Goal: Communication & Community: Answer question/provide support

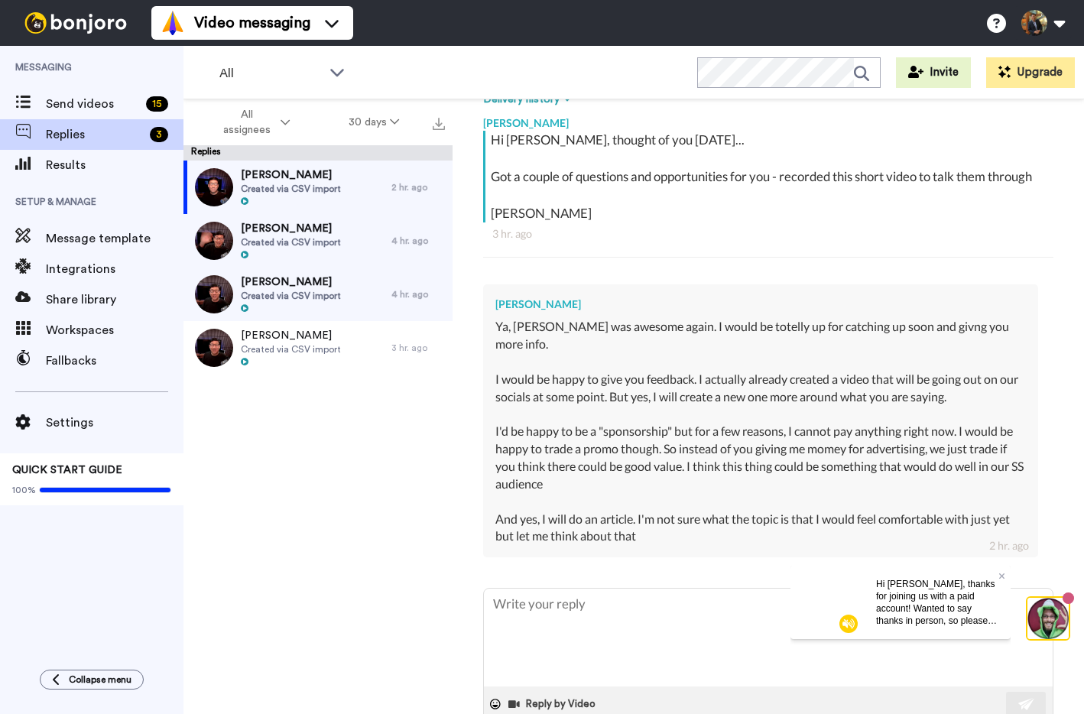
scroll to position [287, 0]
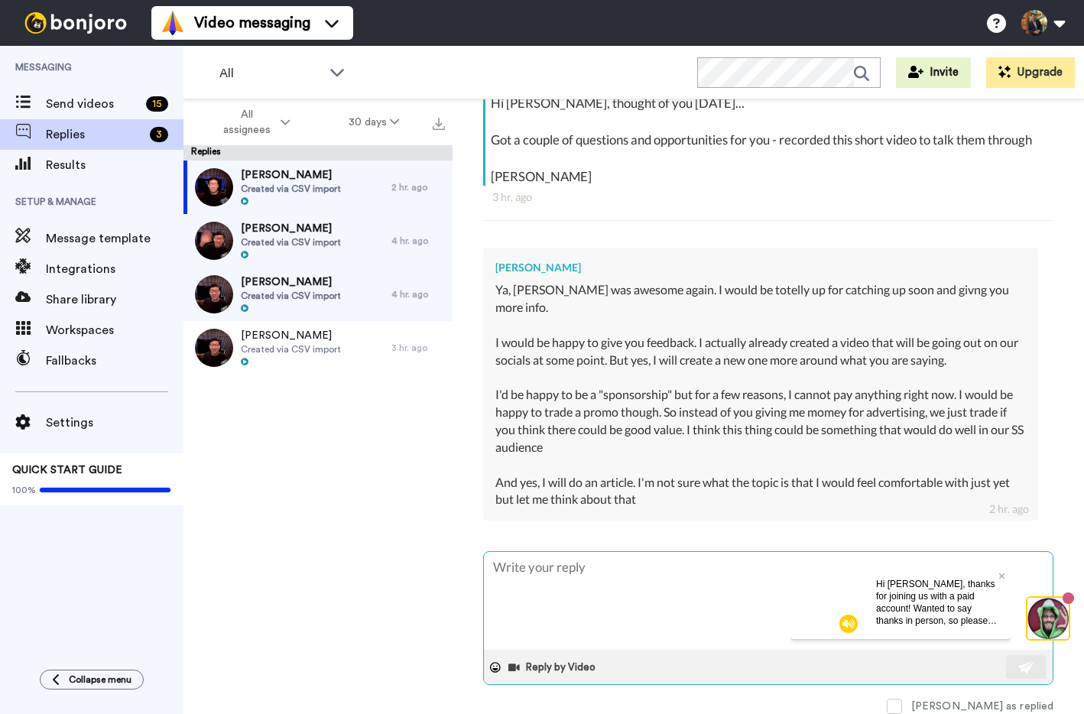
type textarea "x"
type textarea "T"
type textarea "x"
type textarea "Th"
type textarea "x"
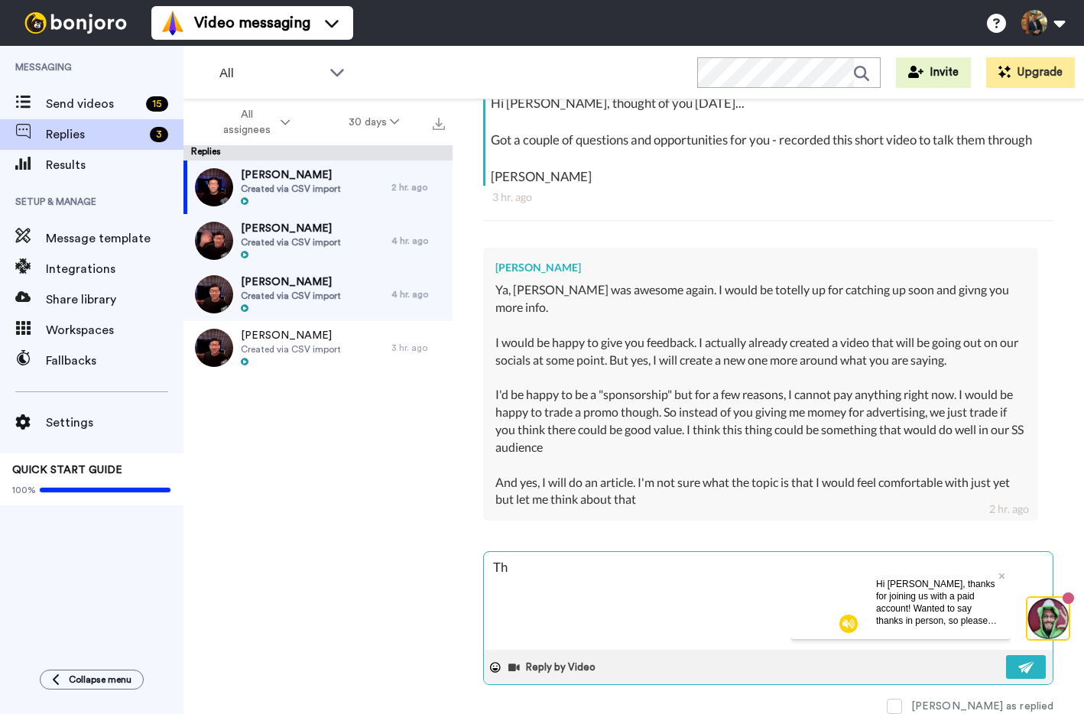
type textarea "Tha"
type textarea "x"
type textarea "Than"
type textarea "x"
type textarea "Thank"
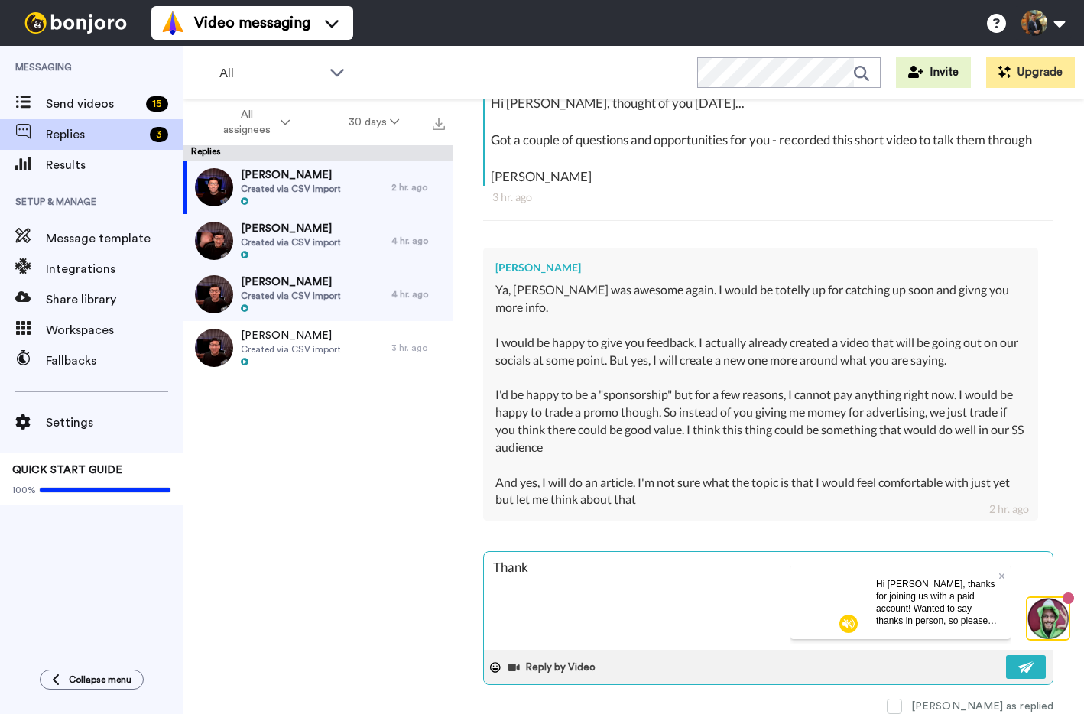
type textarea "x"
type textarea "Thanks"
type textarea "x"
type textarea "Thanks"
type textarea "x"
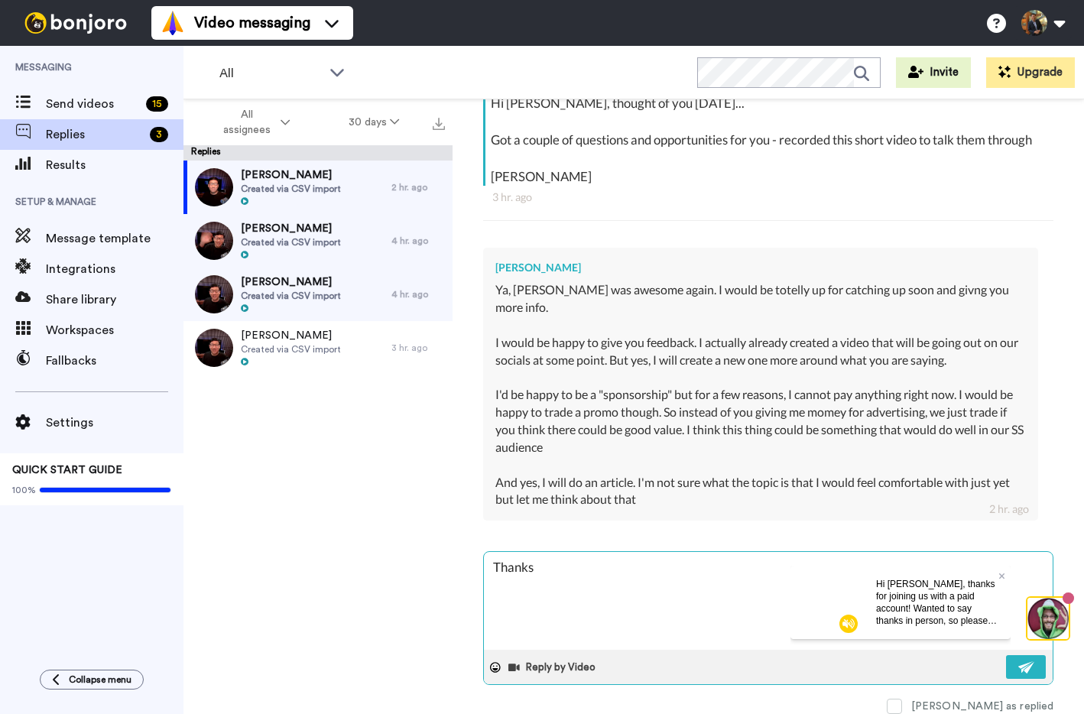
type textarea "Thanks f"
type textarea "x"
type textarea "Thanks fo"
type textarea "x"
type textarea "Thanks for"
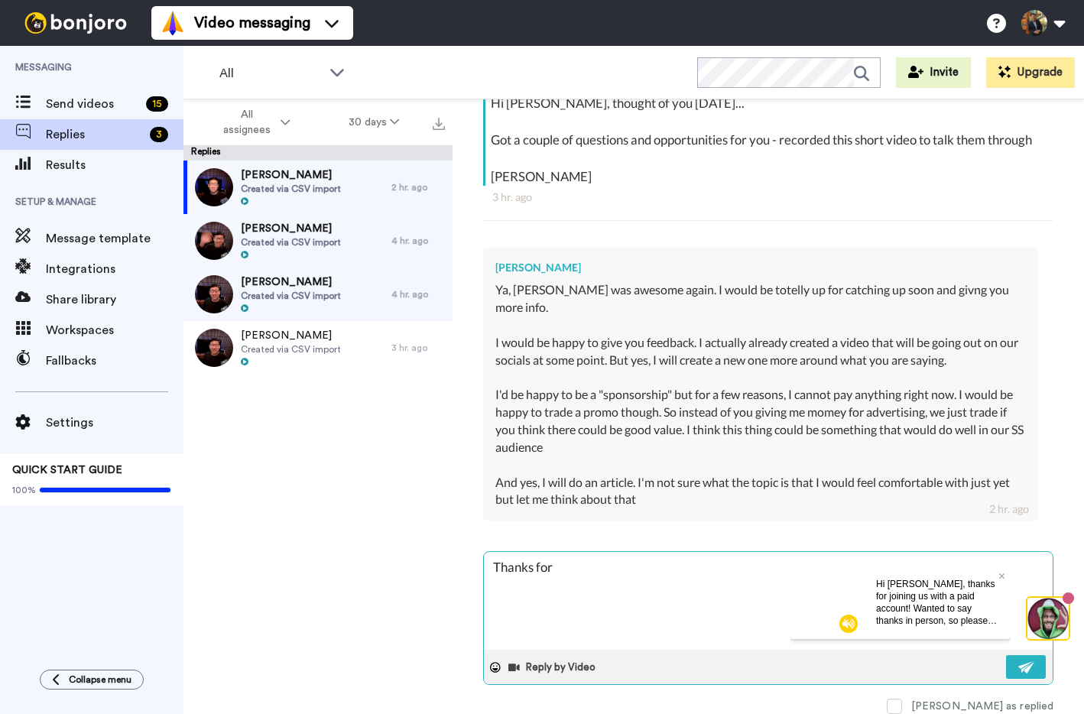
type textarea "x"
type textarea "Thanks for"
type textarea "x"
type textarea "Thanks for t"
type textarea "x"
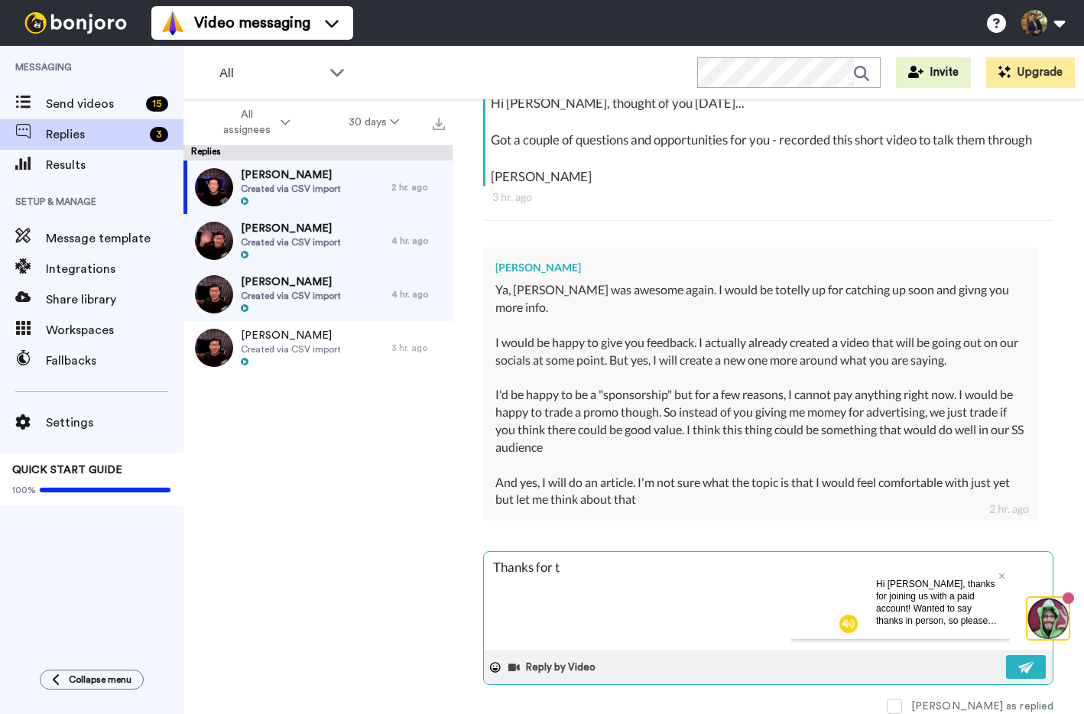
type textarea "Thanks for th"
type textarea "x"
type textarea "Thanks for the"
type textarea "x"
type textarea "Thanks for the v"
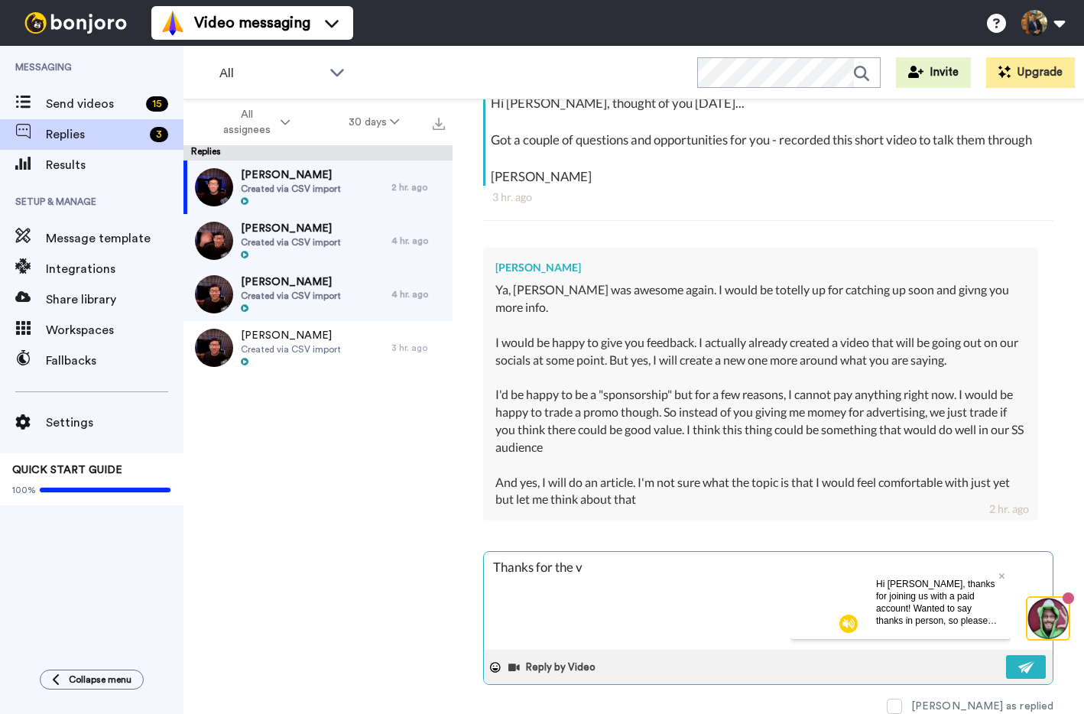
type textarea "x"
type textarea "Thanks for the vi"
type textarea "x"
type textarea "Thanks for the vid"
type textarea "x"
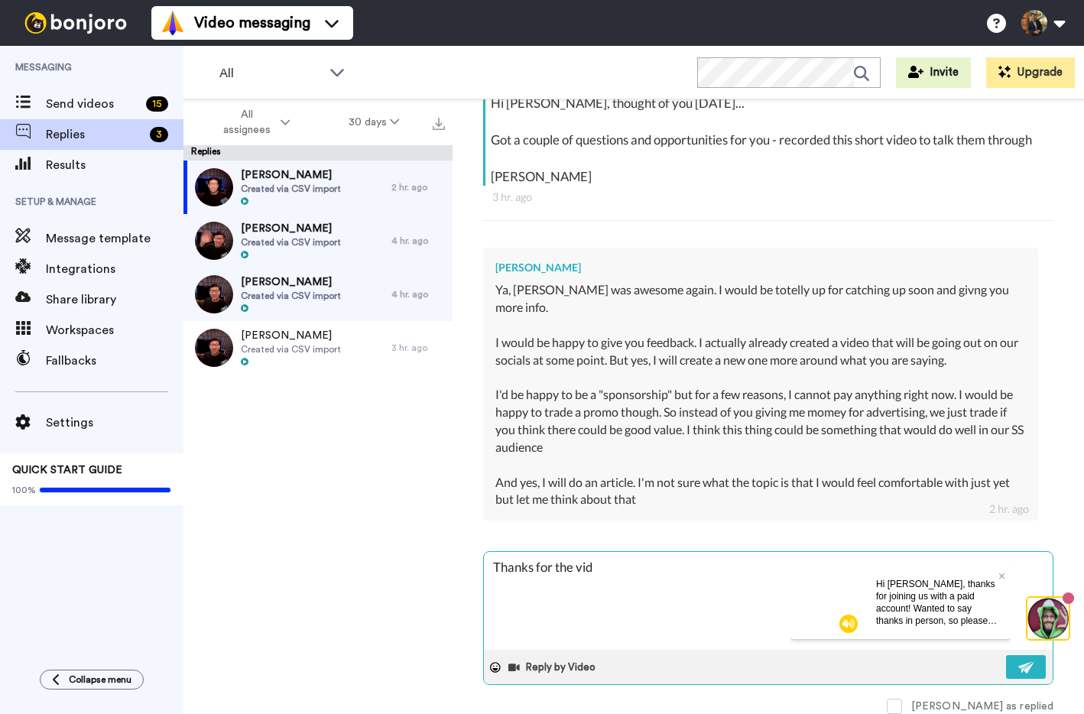
type textarea "Thanks for the vide"
type textarea "x"
type textarea "Thanks for the video"
type textarea "x"
type textarea "Thanks for the video"
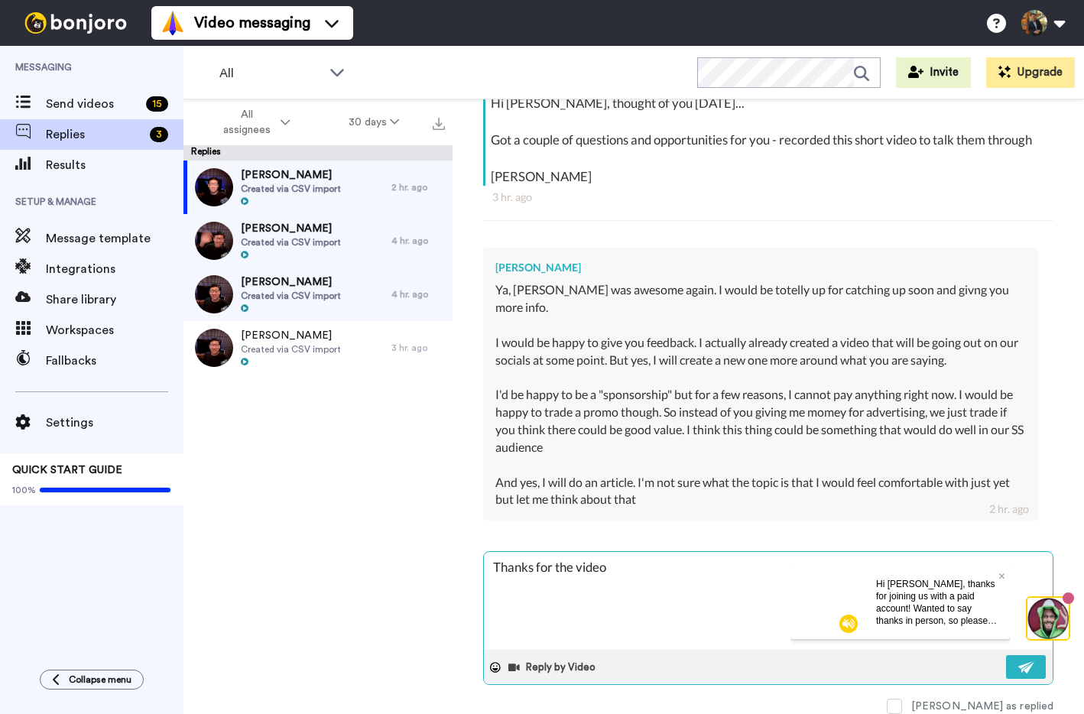
type textarea "x"
type textarea "Thanks for the video t"
type textarea "x"
type textarea "Thanks for the video te"
type textarea "x"
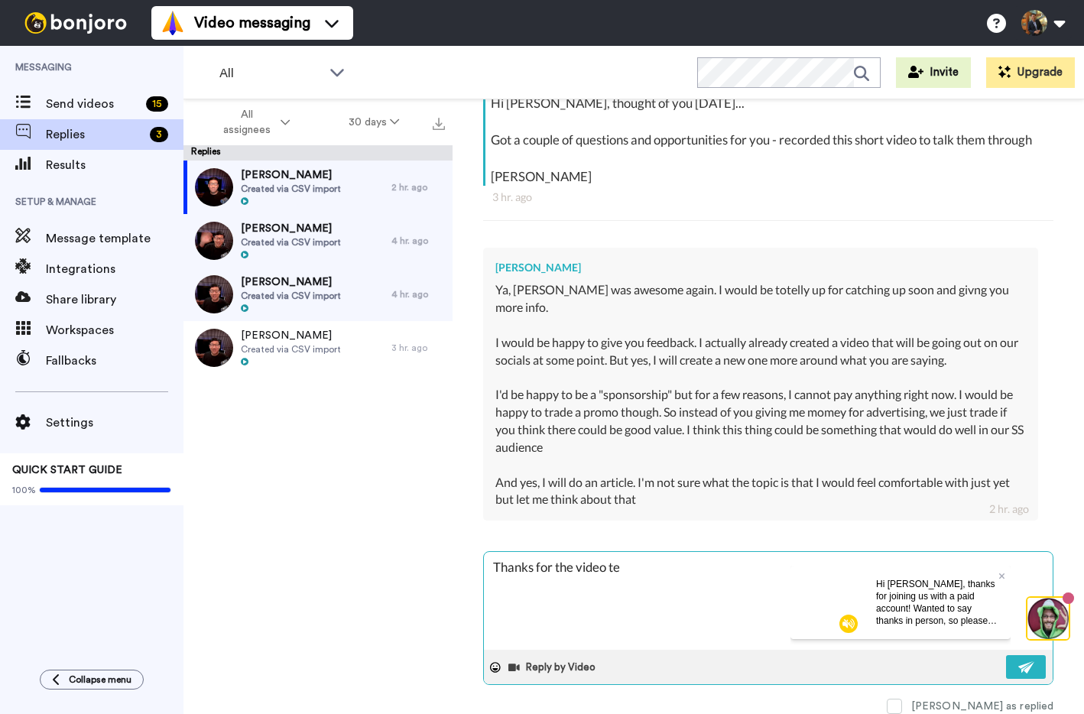
type textarea "Thanks for the video tes"
type textarea "x"
type textarea "Thanks for the video test"
type textarea "x"
type textarea "Thanks for the video testi"
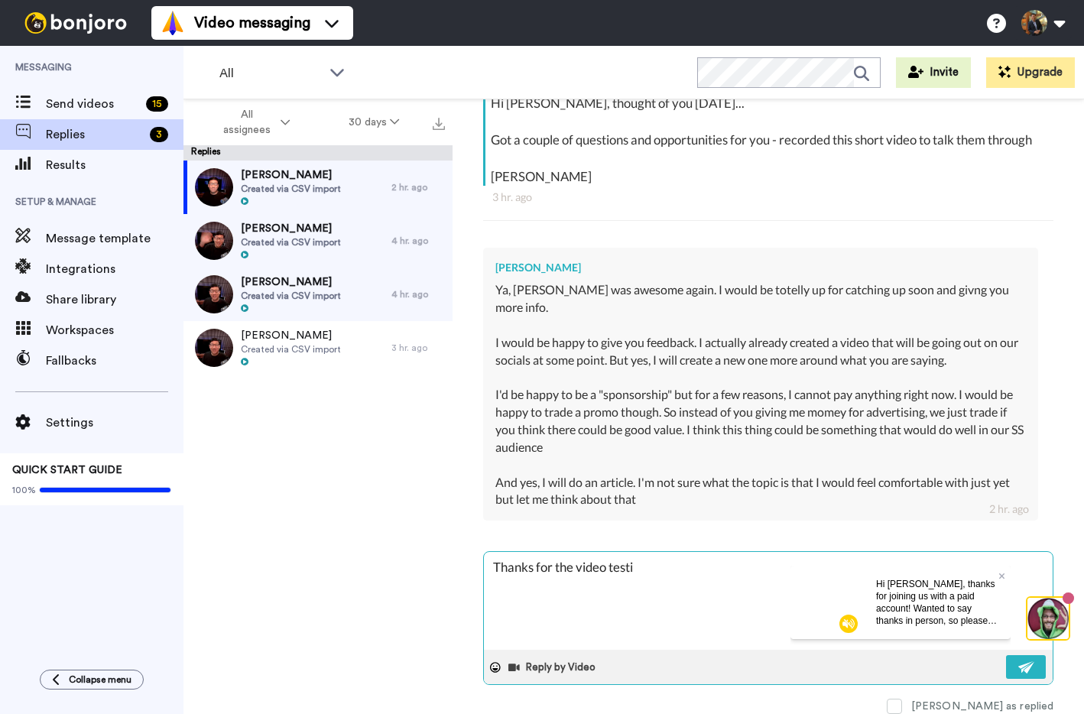
type textarea "x"
type textarea "Thanks for the video [MEDICAL_DATA]"
type textarea "x"
type textarea "Thanks for the video testimo"
type textarea "x"
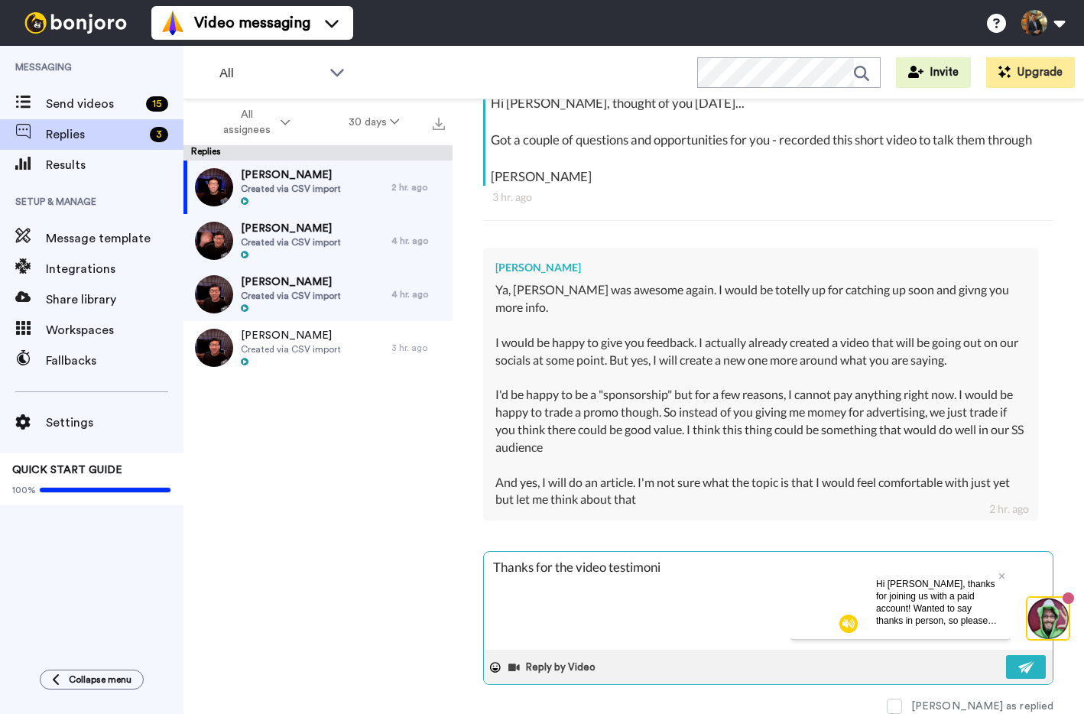
type textarea "Thanks for the video testimonia"
type textarea "x"
type textarea "Thanks for the video testimonial"
type textarea "x"
type textarea "Thanks for the video testimonials"
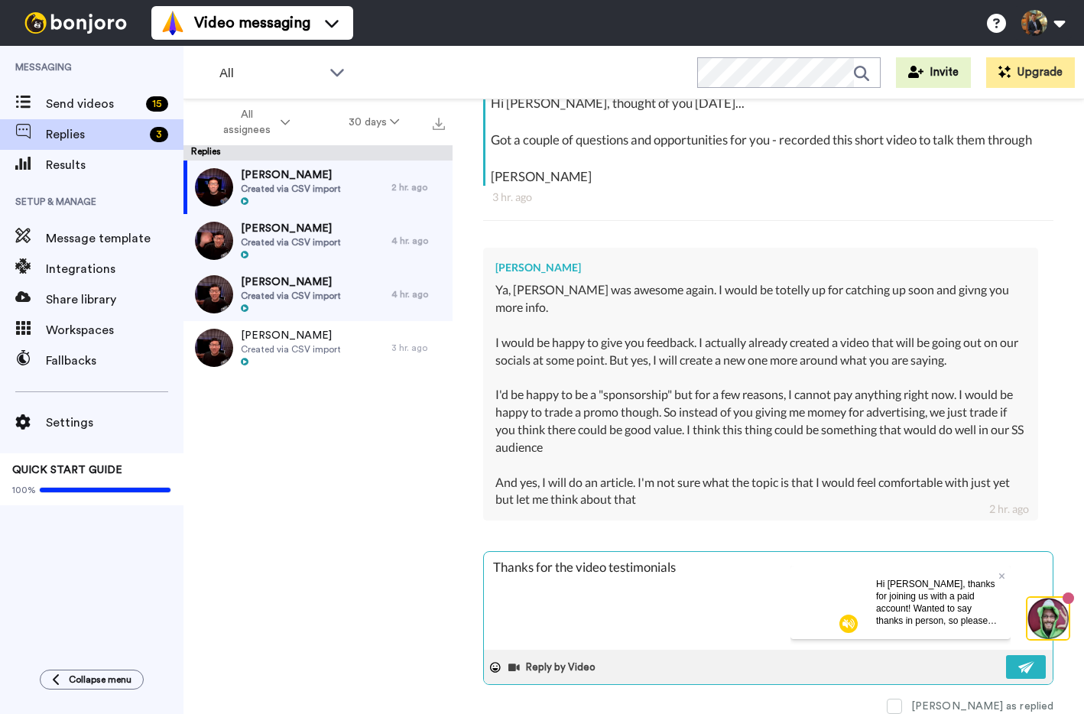
type textarea "x"
type textarea "Thanks for the video testimonials!"
type textarea "x"
type textarea "Thanks for the video testimonials"
type textarea "x"
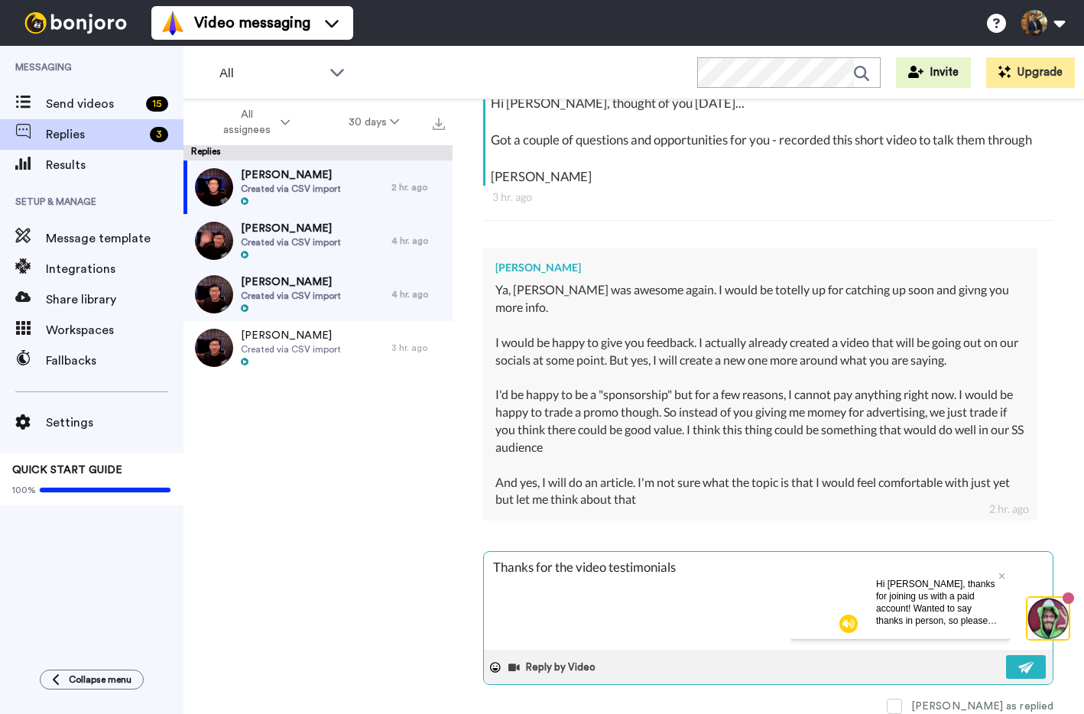
type textarea "Thanks for the video testimonials"
type textarea "x"
type textarea "Thanks for the video testimonials -"
type textarea "x"
type textarea "Thanks for the video testimonials -"
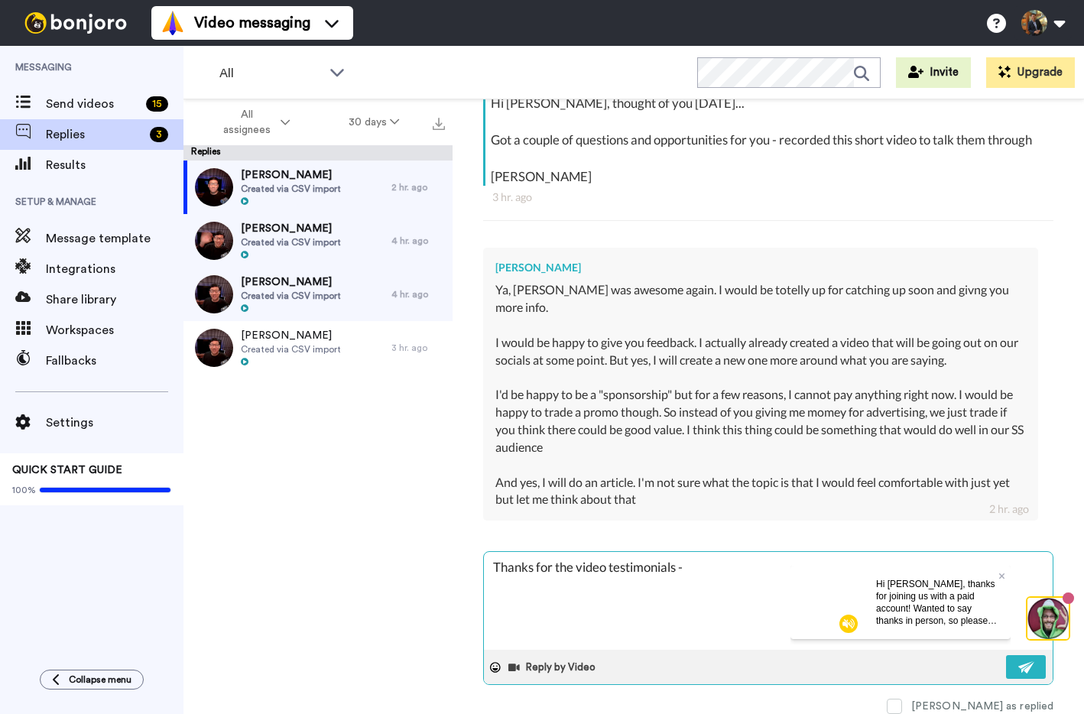
type textarea "x"
type textarea "Thanks for the video testimonials - t"
type textarea "x"
type textarea "Thanks for the video testimonials - th"
type textarea "x"
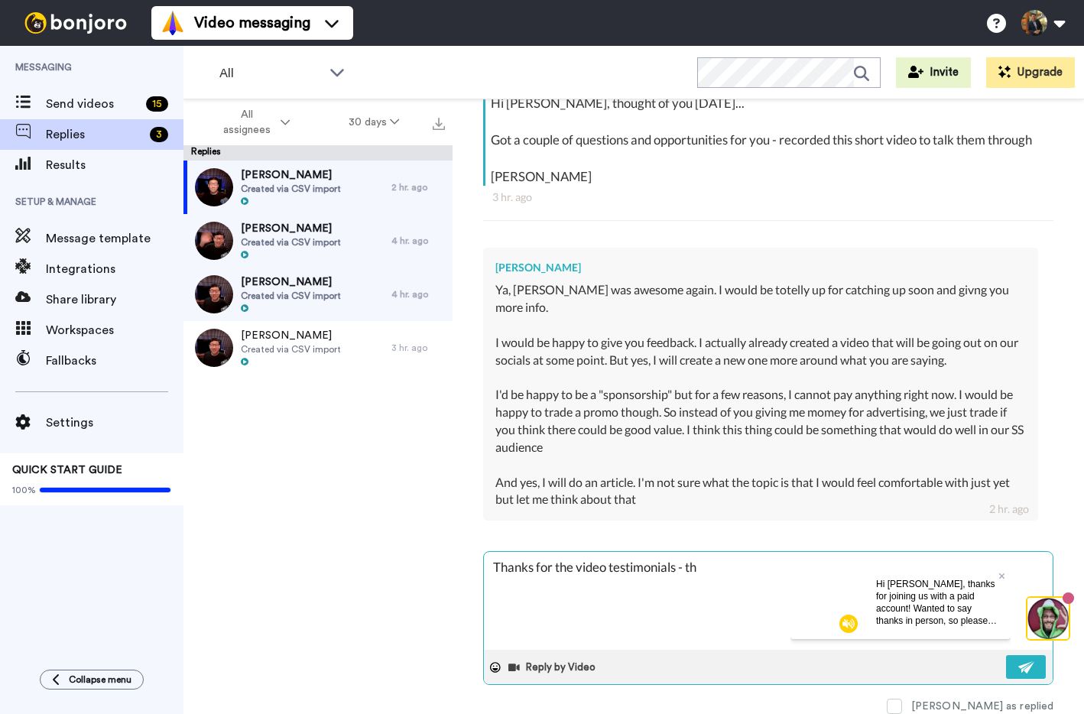
type textarea "Thanks for the video testimonials - tha"
type textarea "x"
type textarea "Thanks for the video testimonials - the"
type textarea "x"
type textarea "Thanks for the video testimonials - they"
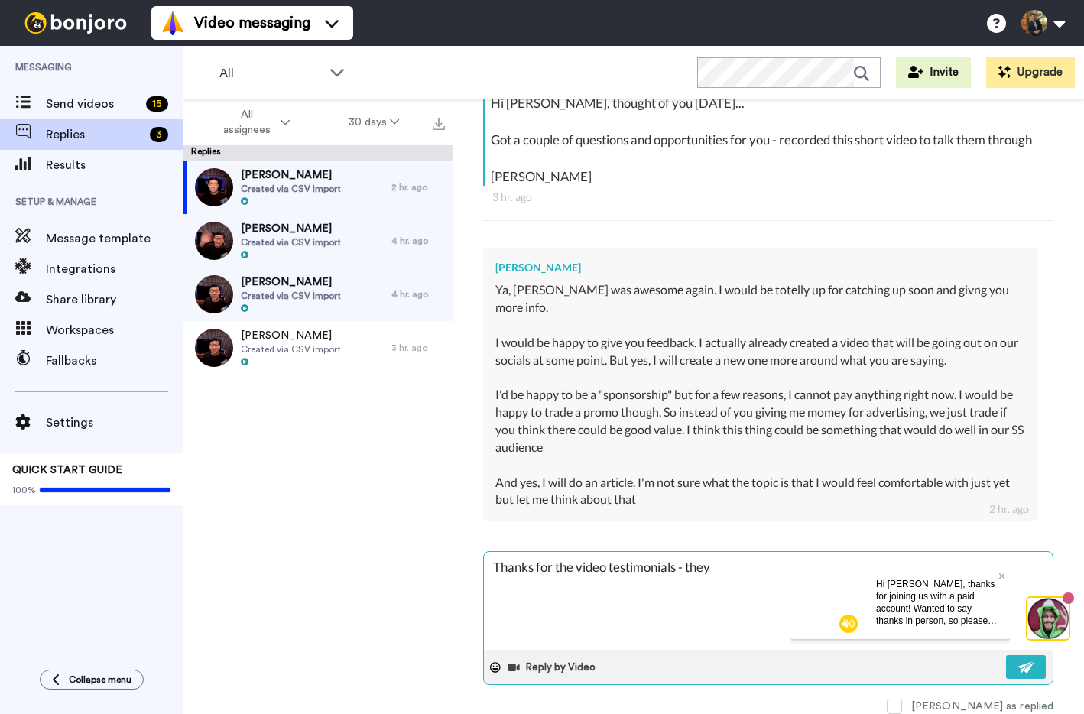
type textarea "x"
type textarea "Thanks for the video testimonials - they"
type textarea "x"
type textarea "Thanks for the video testimonials - they a"
type textarea "x"
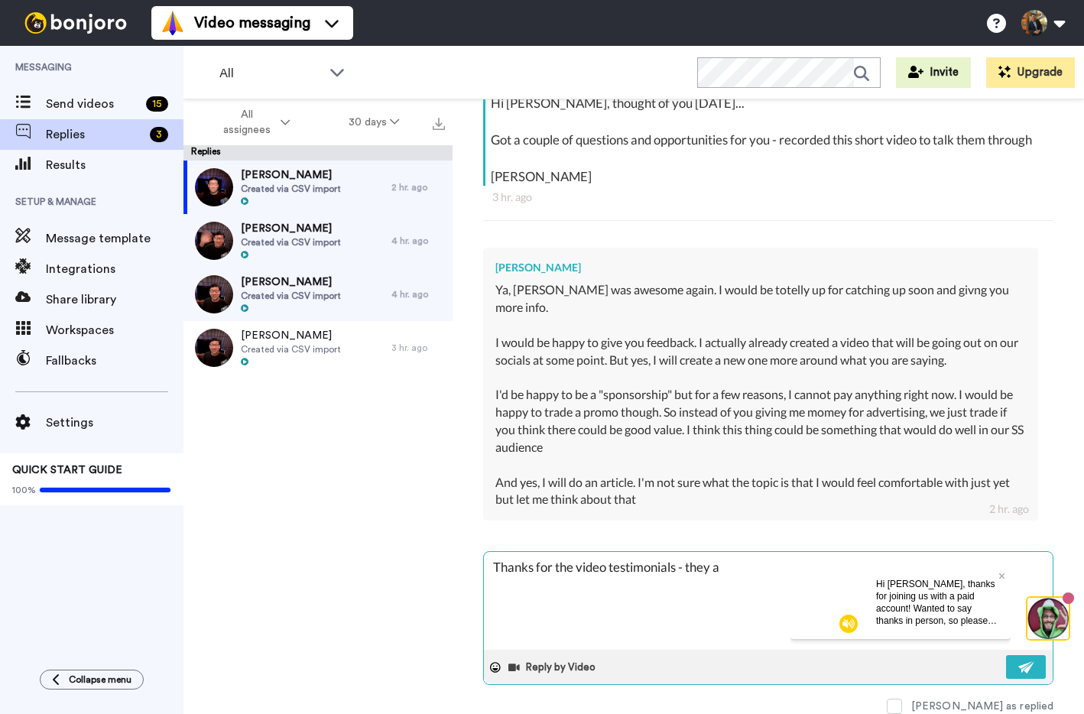
type textarea "Thanks for the video testimonials - they ar"
type textarea "x"
type textarea "Thanks for the video testimonials - they are"
type textarea "x"
type textarea "Thanks for the video testimonials - they are g"
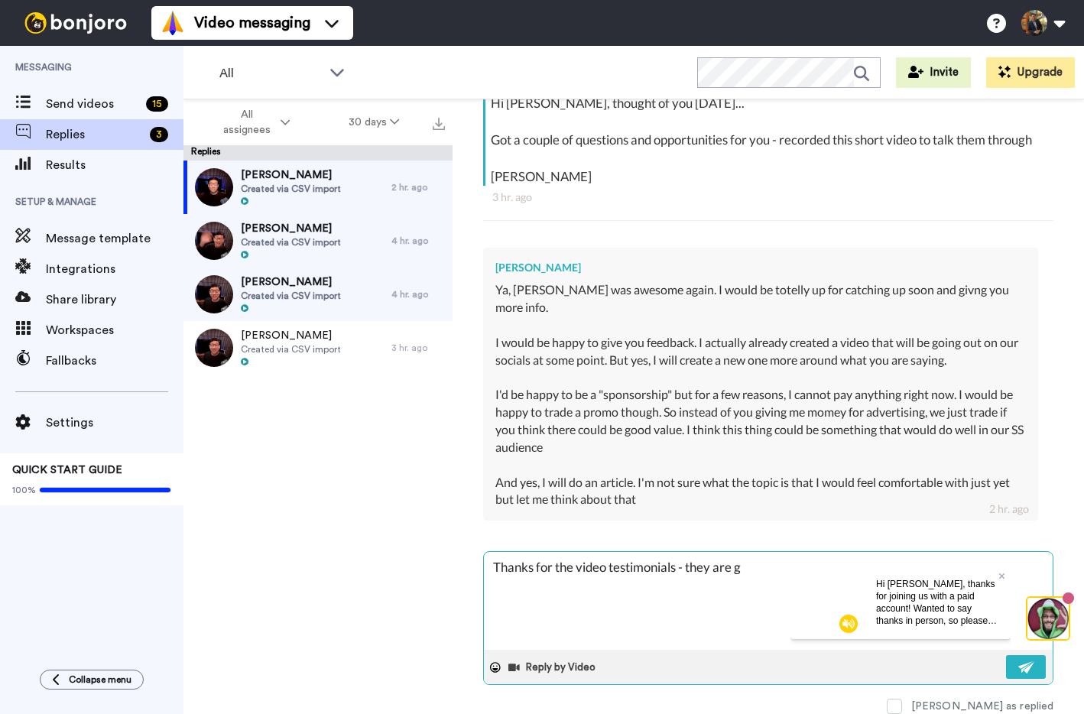
type textarea "x"
type textarea "Thanks for the video testimonials - they are gr"
type textarea "x"
type textarea "Thanks for the video testimonials - they are gre"
type textarea "x"
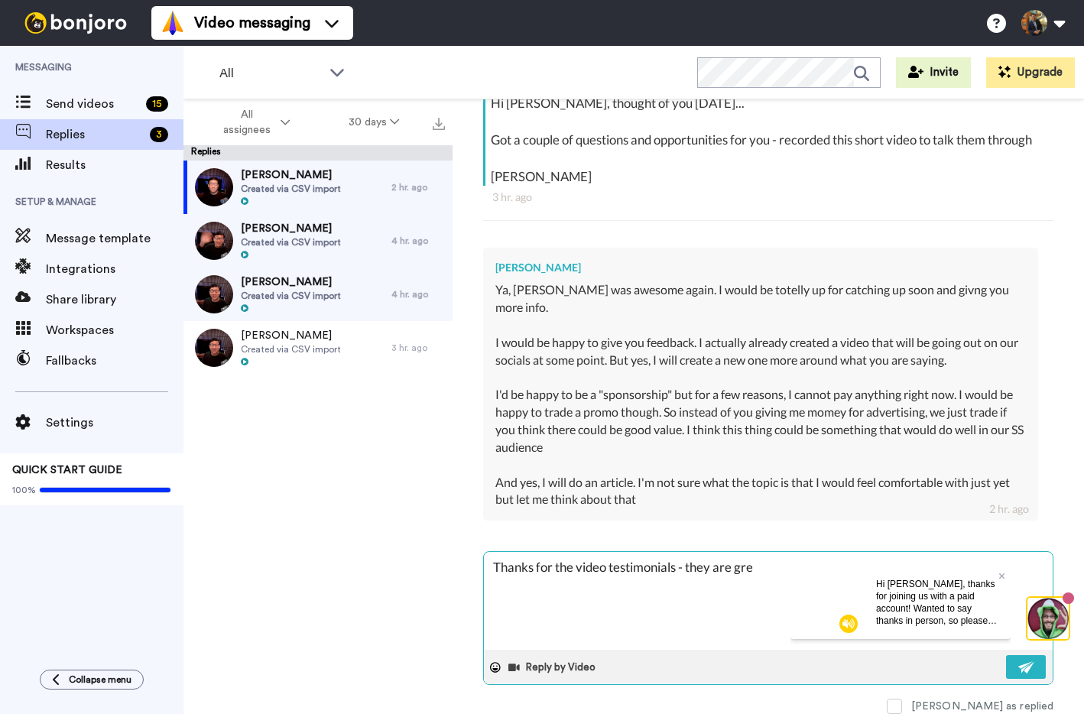
type textarea "Thanks for the video testimonials - they are grea"
type textarea "x"
type textarea "Thanks for the video testimonials - they are great"
type textarea "x"
type textarea "Thanks for the video testimonials - they are great."
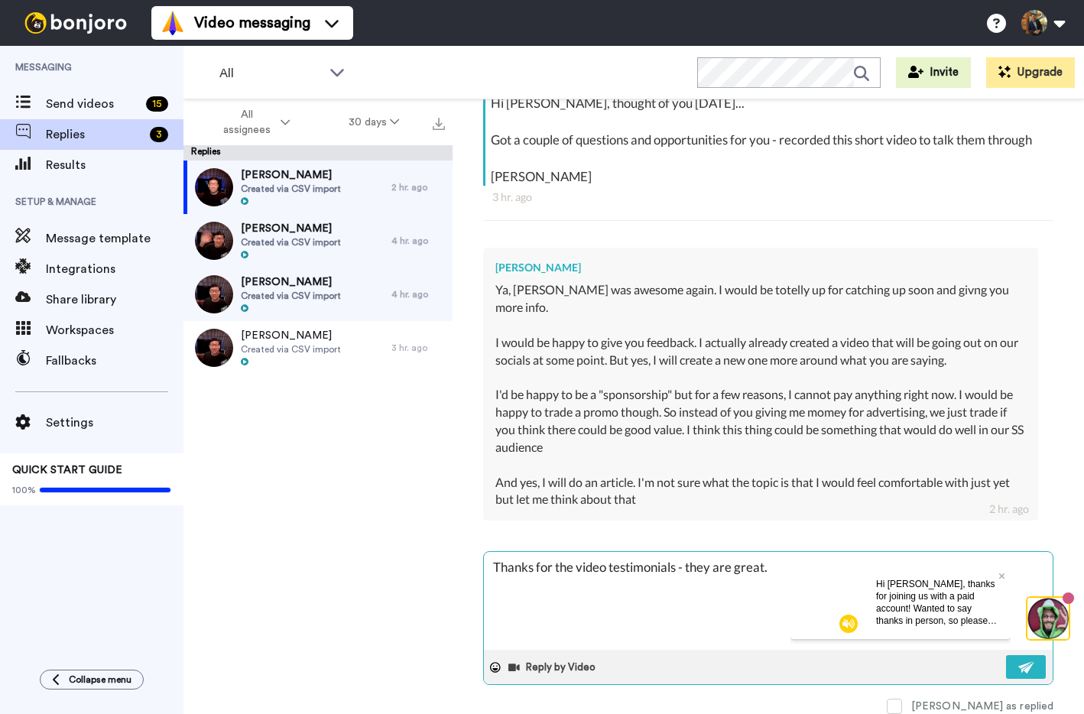
type textarea "x"
type textarea "Thanks for the video testimonials - they are great"
type textarea "x"
type textarea "Thanks for the video testimonials - they are great."
type textarea "x"
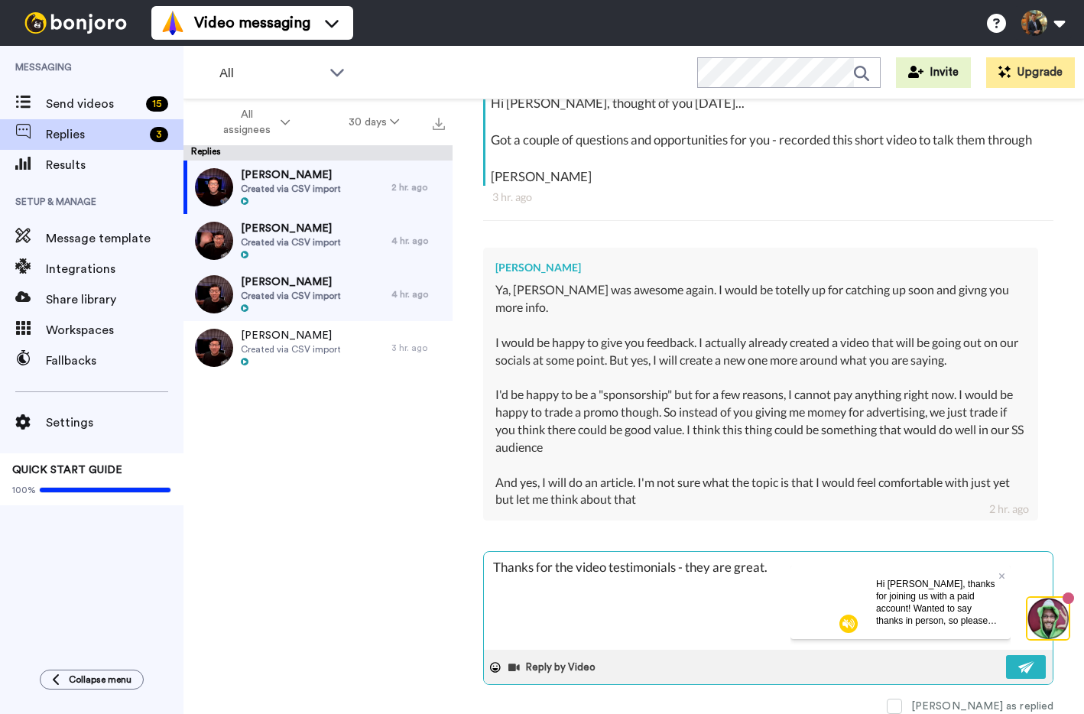
type textarea "Thanks for the video testimonials - they are great."
type textarea "x"
type textarea "Thanks for the video testimonials - they are great."
type textarea "x"
type textarea "Thanks for the video testimonials - they are great. W"
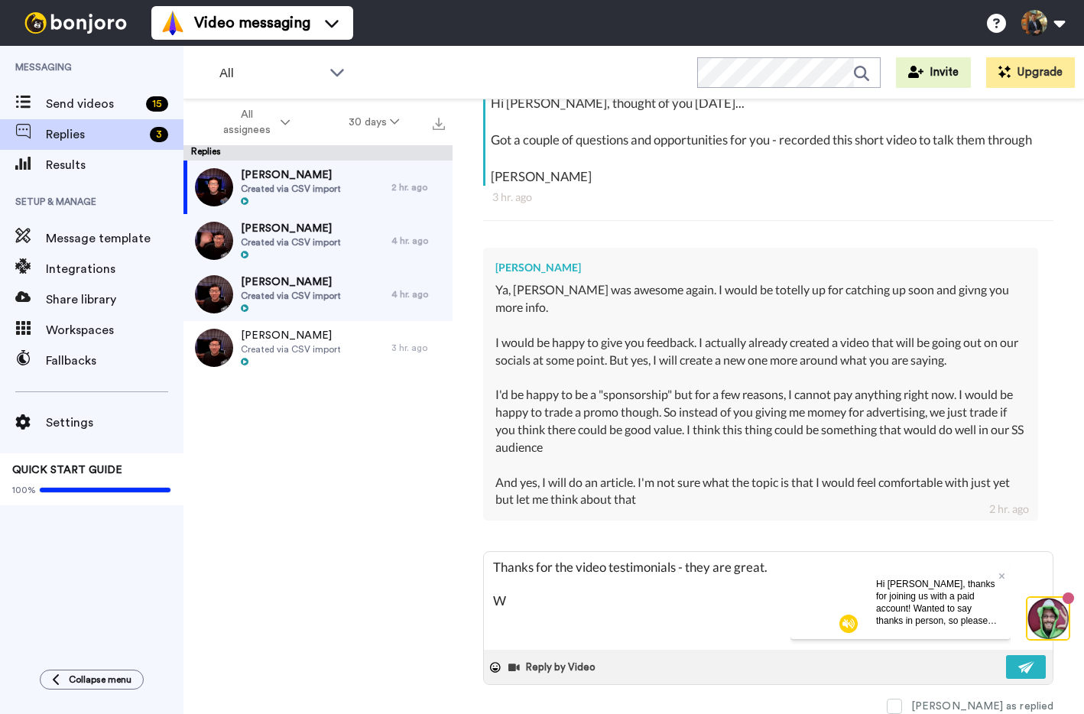
type textarea "x"
type textarea "Thanks for the video testimonials - they are great. Wh"
type textarea "x"
type textarea "Thanks for the video testimonials - they are great. Wha"
type textarea "x"
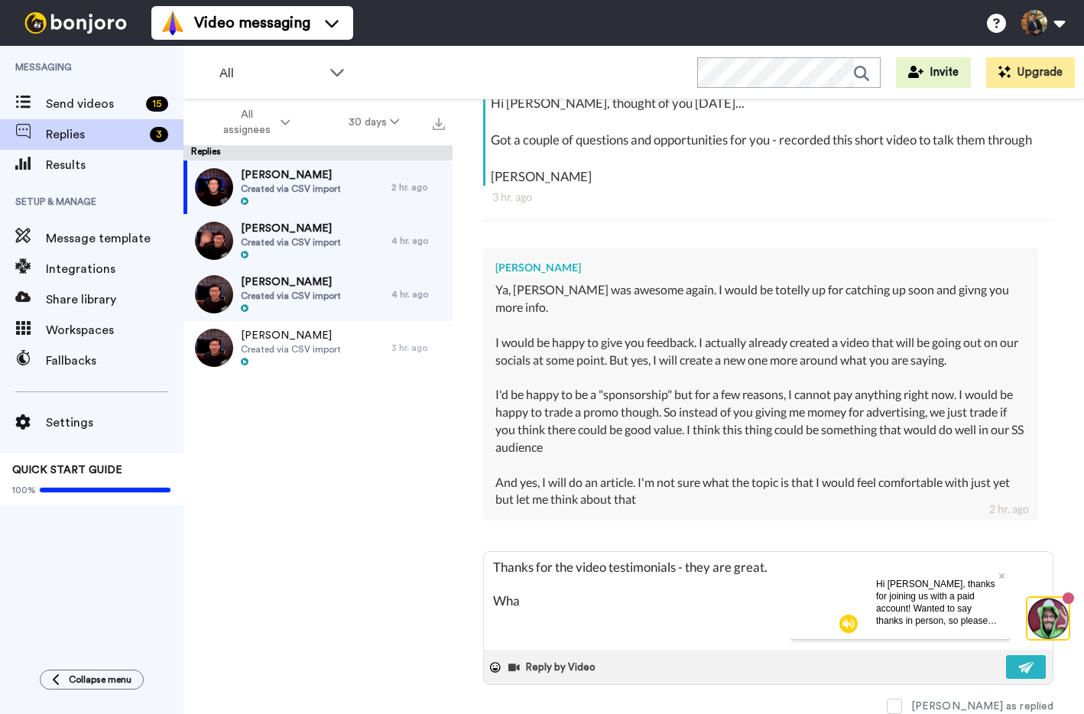
type textarea "Thanks for the video testimonials - they are great. What"
type textarea "x"
type textarea "Thanks for the video testimonials - they are great. What"
type textarea "x"
type textarea "Thanks for the video testimonials - they are great. What do"
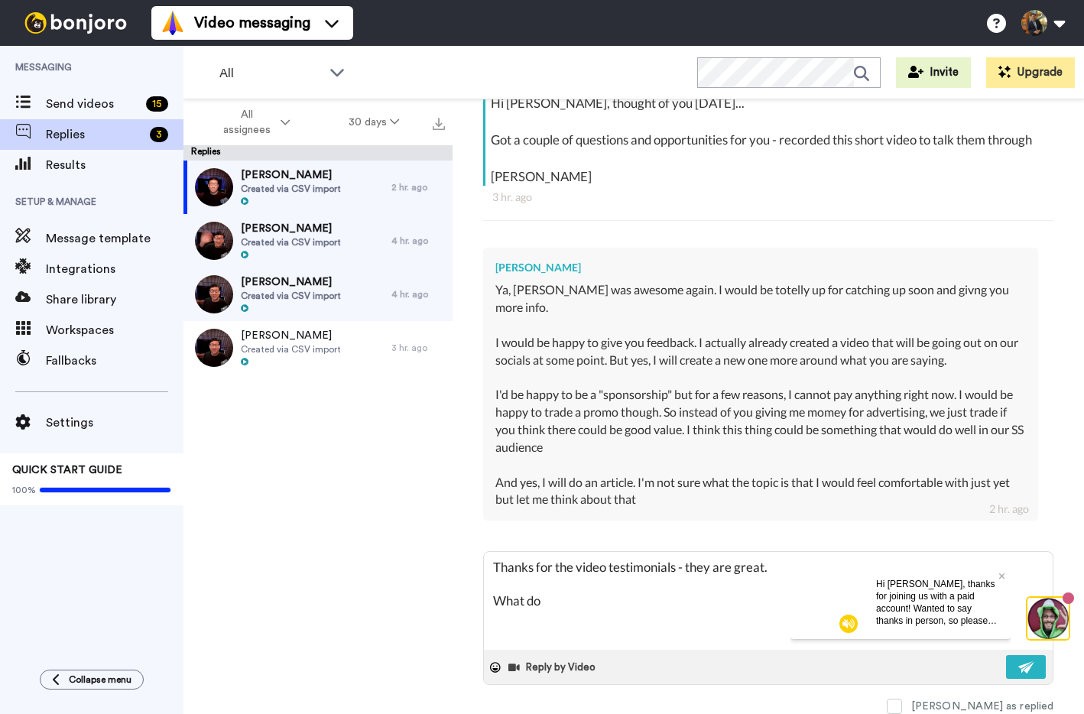
type textarea "x"
type textarea "Thanks for the video testimonials - they are great. What do"
type textarea "x"
type textarea "Thanks for the video testimonials - they are great. What do y"
type textarea "x"
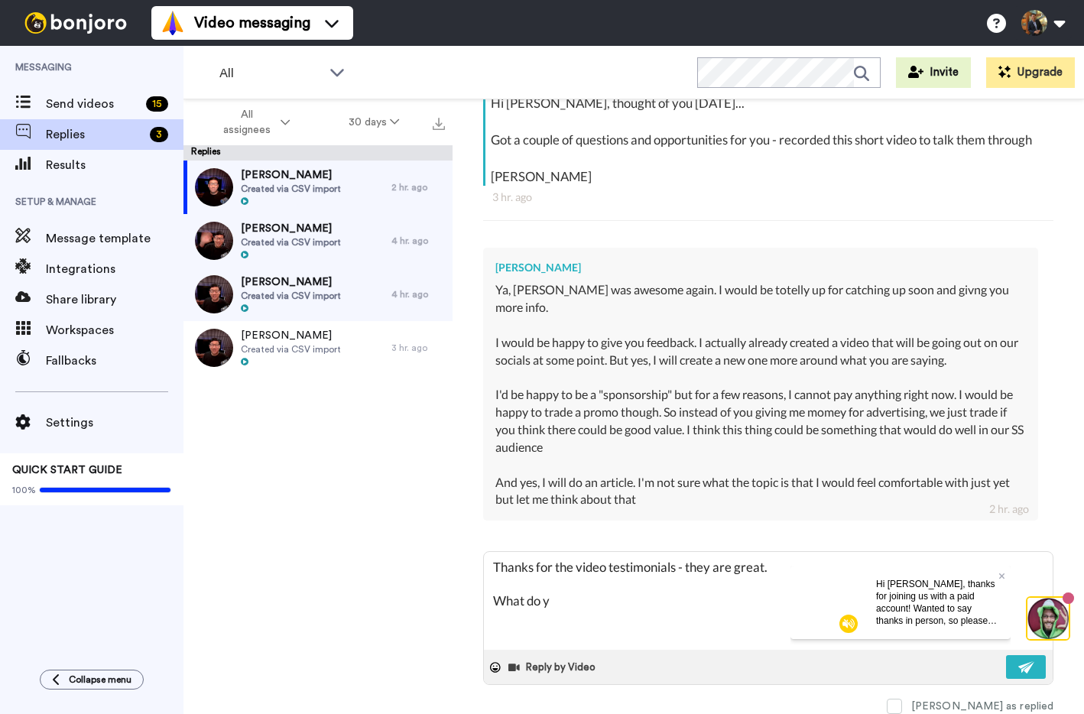
type textarea "Thanks for the video testimonials - they are great. What do yo"
type textarea "x"
type textarea "Thanks for the video testimonials - they are great. What do you"
type textarea "x"
type textarea "Thanks for the video testimonials - they are great. What do you"
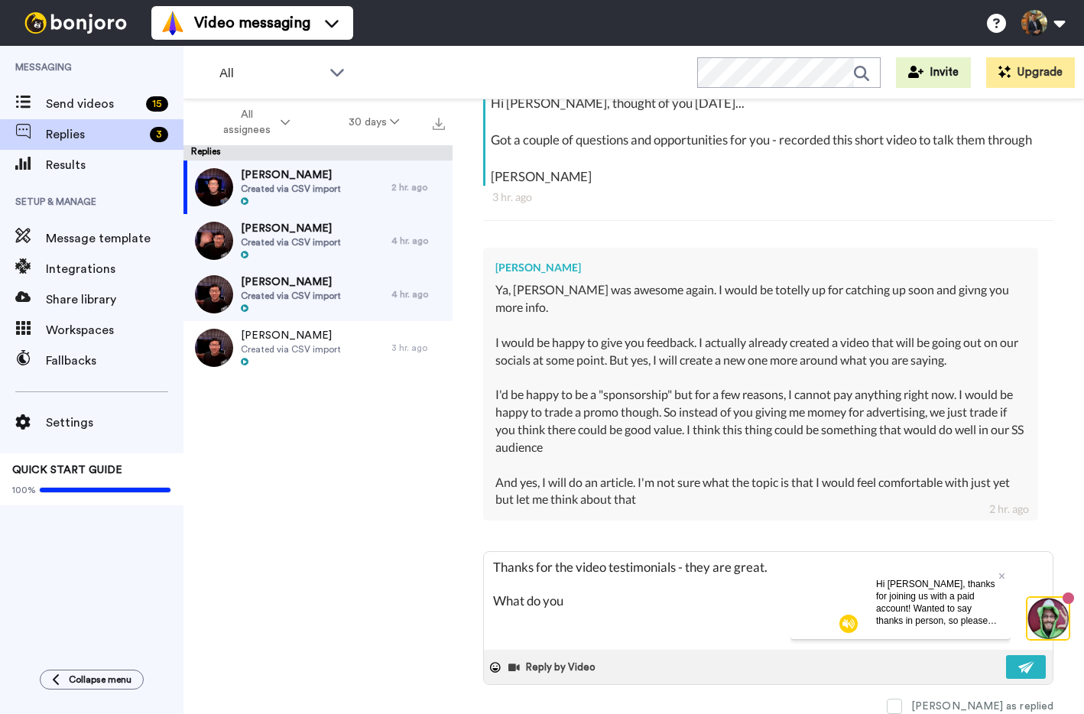
type textarea "x"
type textarea "Thanks for the video testimonials - they are great. What do you h"
type textarea "x"
type textarea "Thanks for the video testimonials - they are great. What do you hav"
type textarea "x"
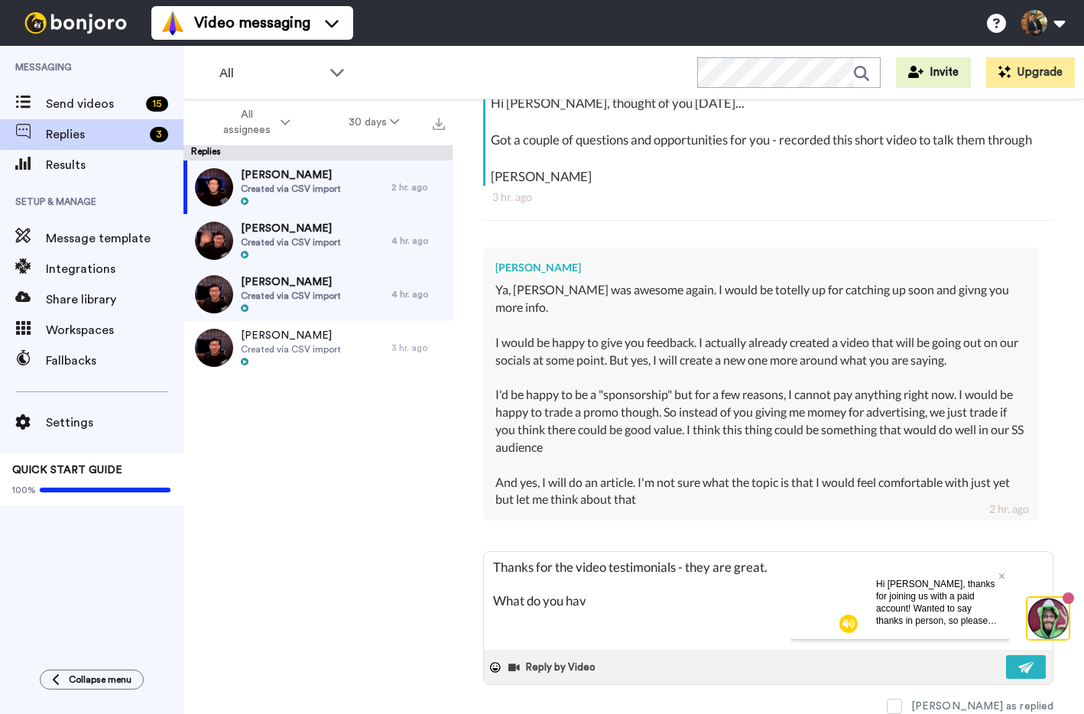
type textarea "Thanks for the video testimonials - they are great. What do you have"
type textarea "x"
type textarea "Thanks for the video testimonials - they are great. What do you have"
type textarea "x"
type textarea "Thanks for the video testimonials - they are great. What do you have in"
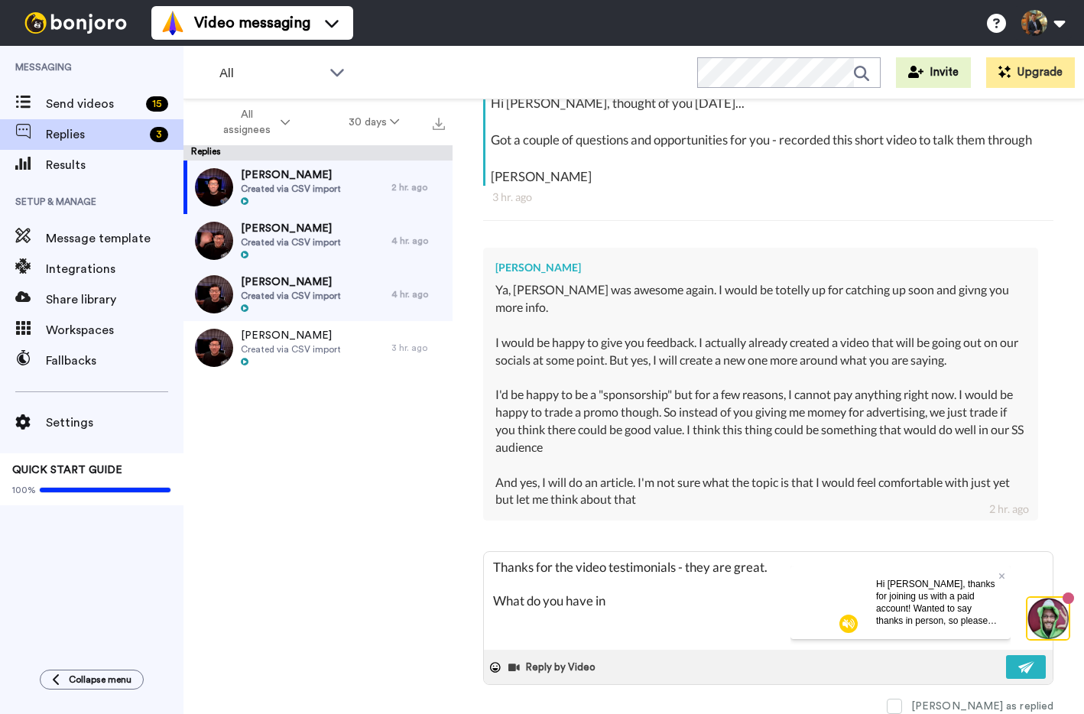
type textarea "x"
type textarea "Thanks for the video testimonials - they are great. What do you have in"
type textarea "x"
type textarea "Thanks for the video testimonials - they are great. What do you have in m"
type textarea "x"
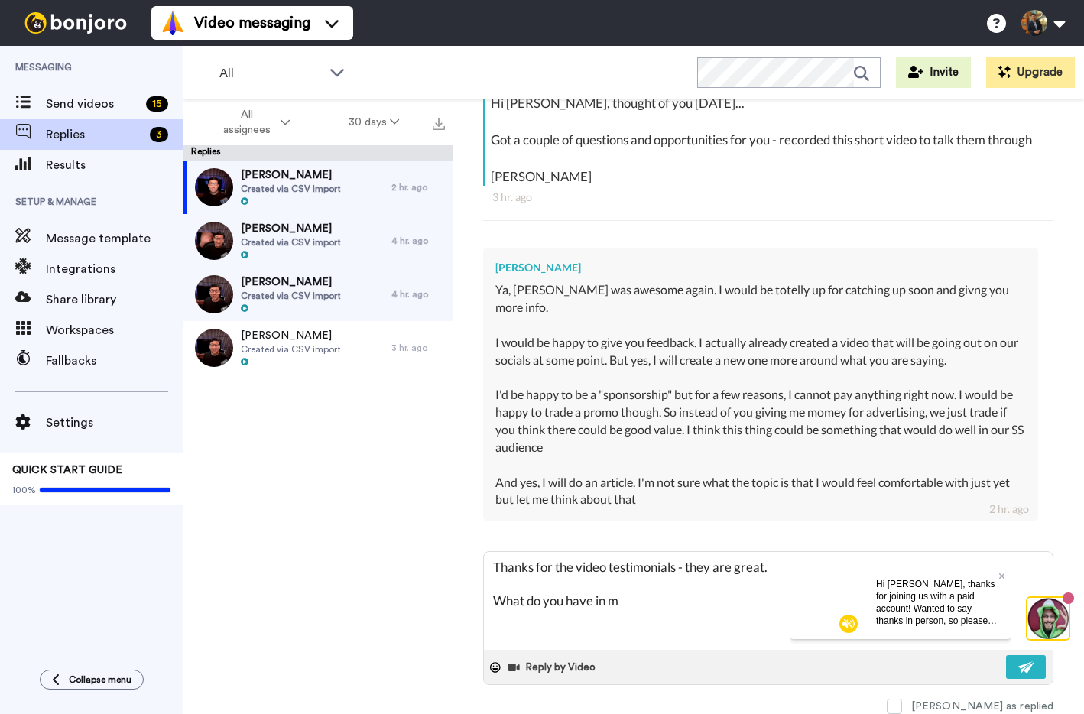
type textarea "Thanks for the video testimonials - they are great. What do you have in mi"
type textarea "x"
type textarea "Thanks for the video testimonials - they are great. What do you have in min"
type textarea "x"
type textarea "Thanks for the video testimonials - they are great. What do you have in mind"
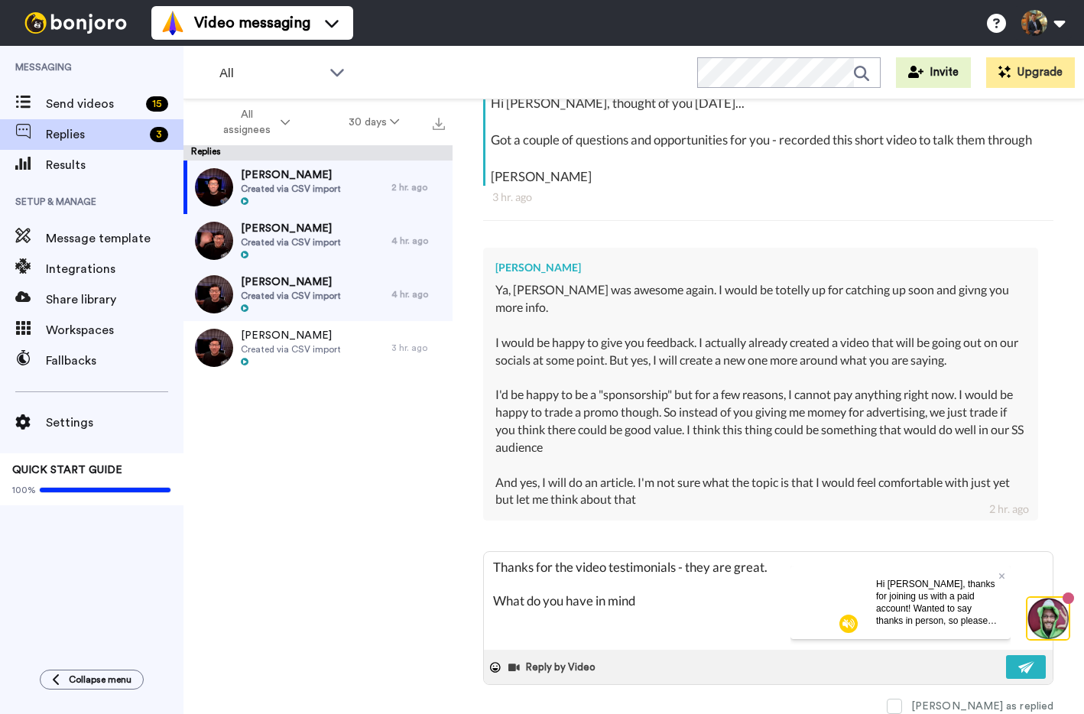
type textarea "x"
type textarea "Thanks for the video testimonials - they are great. What do you have in mind"
type textarea "x"
type textarea "Thanks for the video testimonials - they are great. What do you have in mind f"
type textarea "x"
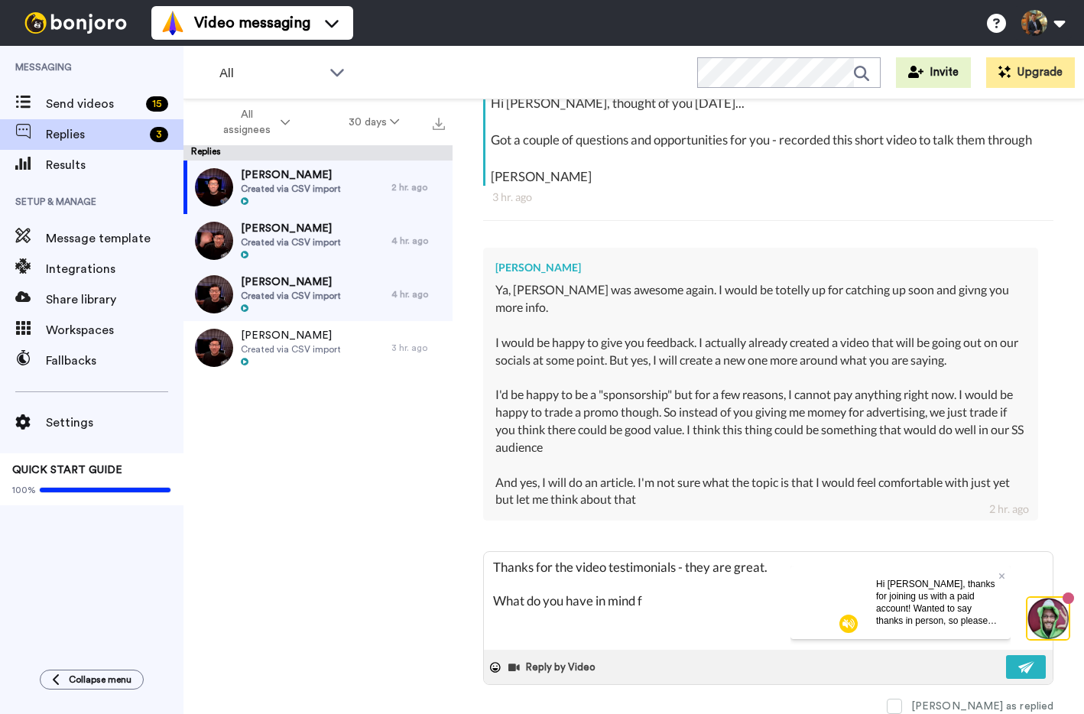
type textarea "Thanks for the video testimonials - they are great. What do you have in mind fo"
type textarea "x"
type textarea "Thanks for the video testimonials - they are great. What do you have in mind for"
type textarea "x"
type textarea "Thanks for the video testimonials - they are great. What do you have in mind for"
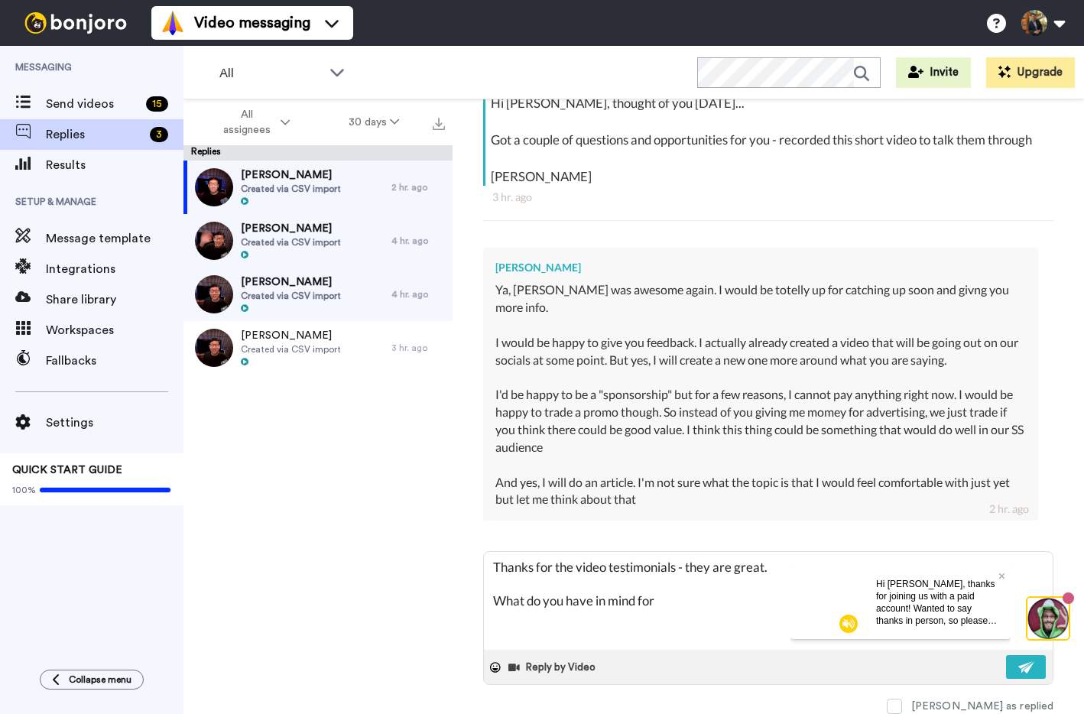
type textarea "x"
type textarea "Thanks for the video testimonials - they are great. What do you have in mind fo…"
type textarea "x"
type textarea "Thanks for the video testimonials - they are great. What do you have in mind for"
type textarea "x"
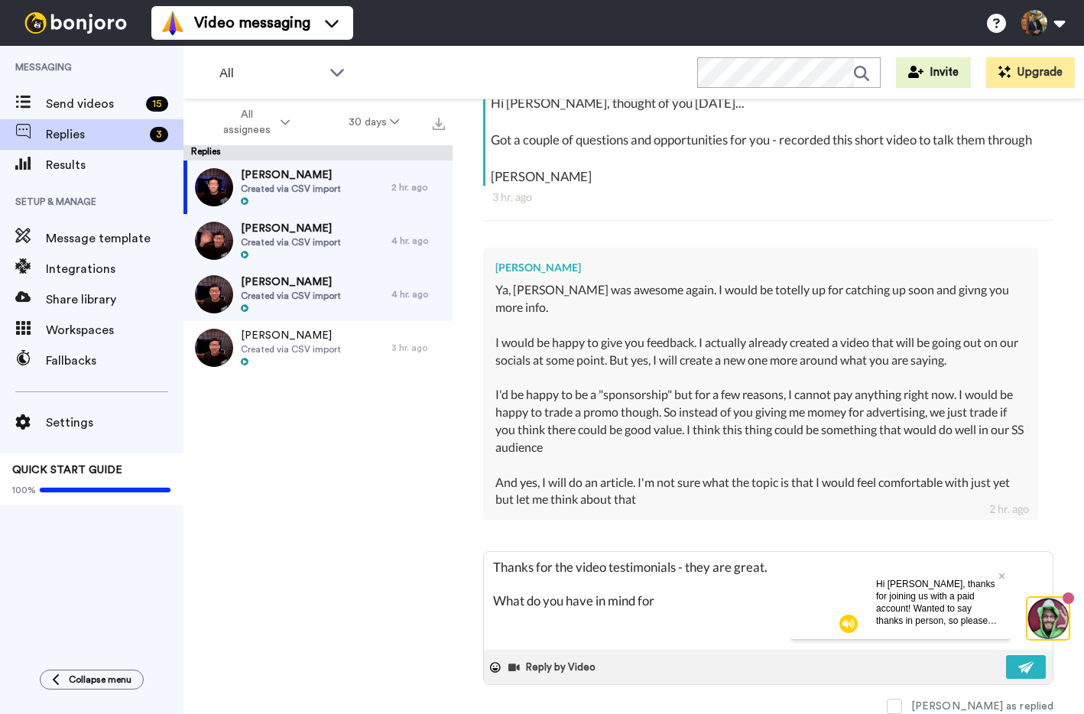
type textarea "Thanks for the video testimonials - they are great. What do you have in mind fo…"
type textarea "x"
type textarea "Thanks for the video testimonials - they are great. What do you have in mind fo…"
type textarea "x"
type textarea "Thanks for the video testimonials - they are great. What do you have in mind fo…"
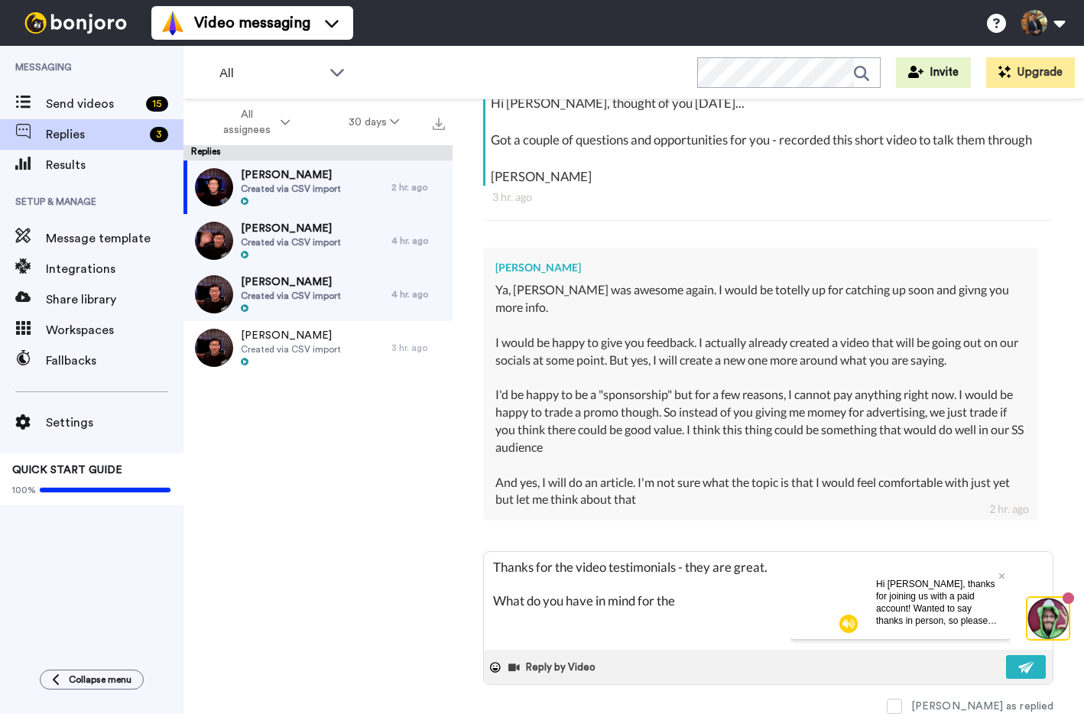
type textarea "x"
type textarea "Thanks for the video testimonials - they are great. What do you have in mind fo…"
type textarea "x"
type textarea "Thanks for the video testimonials - they are great. What do you have in mind fo…"
type textarea "x"
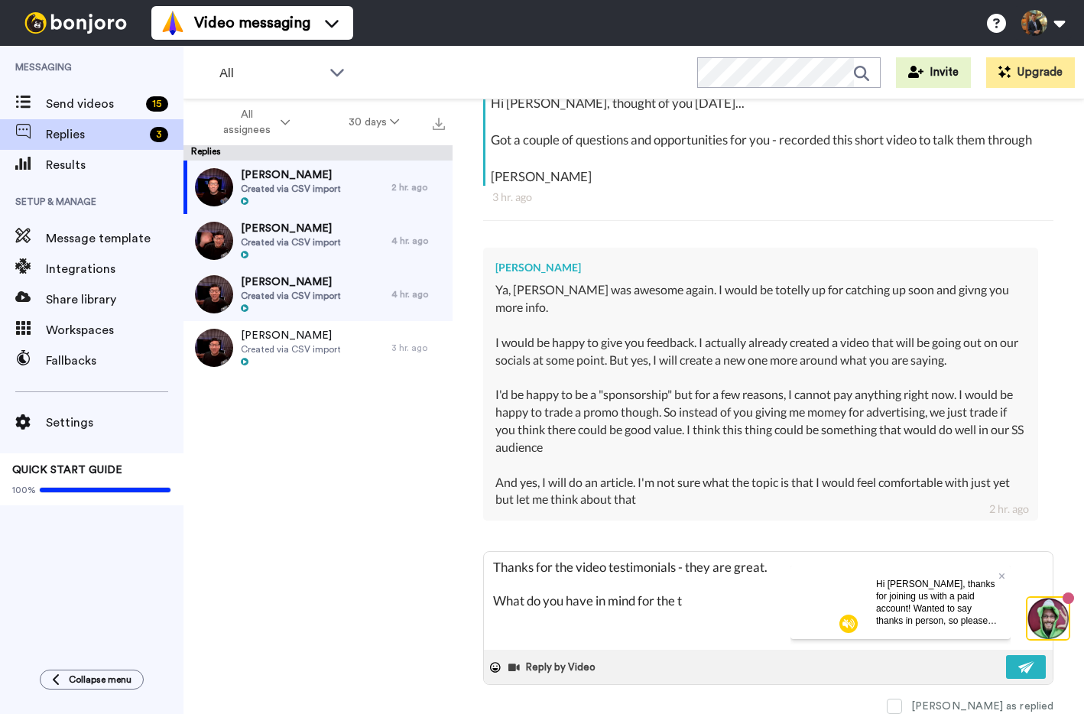
type textarea "Thanks for the video testimonials - they are great. What do you have in mind fo…"
type textarea "x"
type textarea "Thanks for the video testimonials - they are great. What do you have in mind fo…"
type textarea "x"
type textarea "Thanks for the video testimonials - they are great. What do you have in mind fo…"
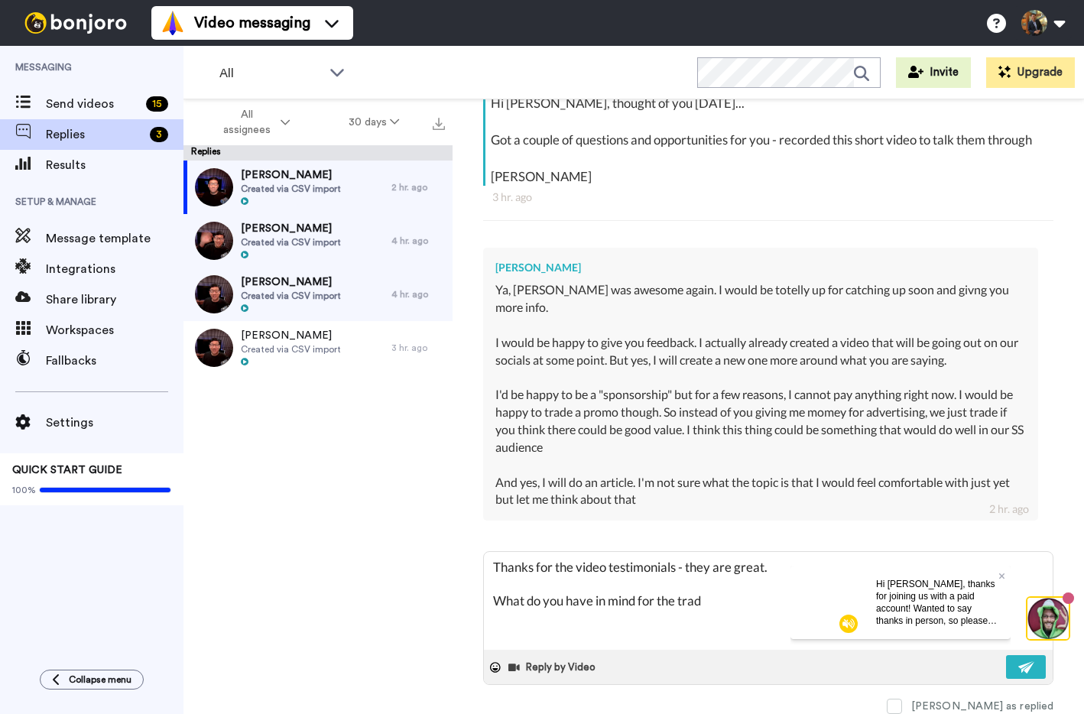
type textarea "x"
type textarea "Thanks for the video testimonials - they are great. What do you have in mind fo…"
type textarea "x"
type textarea "Thanks for the video testimonials - they are great. What do you have in mind fo…"
type textarea "x"
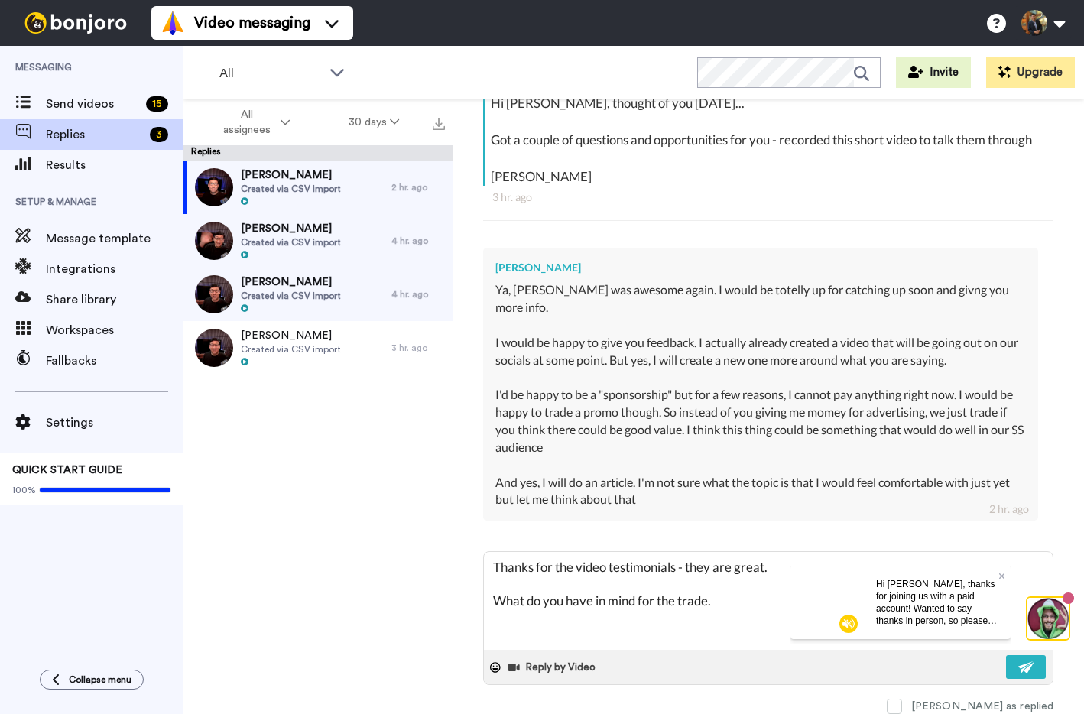
type textarea "Thanks for the video testimonials - they are great. What do you have in mind fo…"
type textarea "x"
type textarea "Thanks for the video testimonials - they are great. What do you have in mind fo…"
type textarea "x"
type textarea "Thanks for the video testimonials - they are great. What do you have in mind fo…"
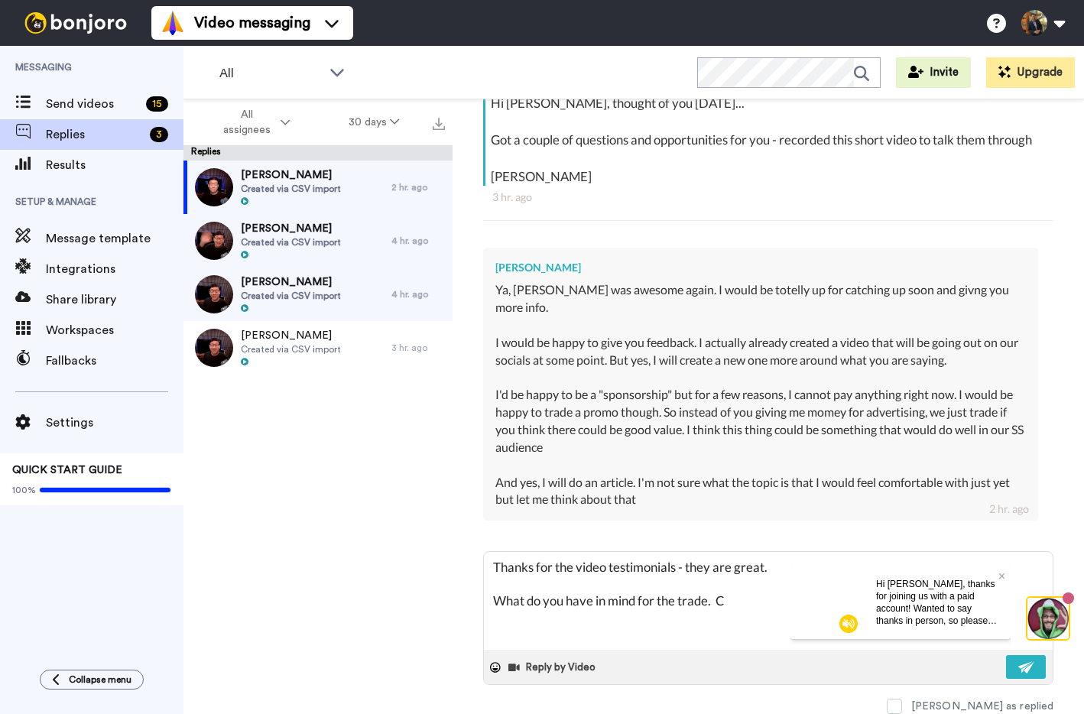
type textarea "x"
type textarea "Thanks for the video testimonials - they are great. What do you have in mind fo…"
type textarea "x"
type textarea "Thanks for the video testimonials - they are great. What do you have in mind fo…"
type textarea "x"
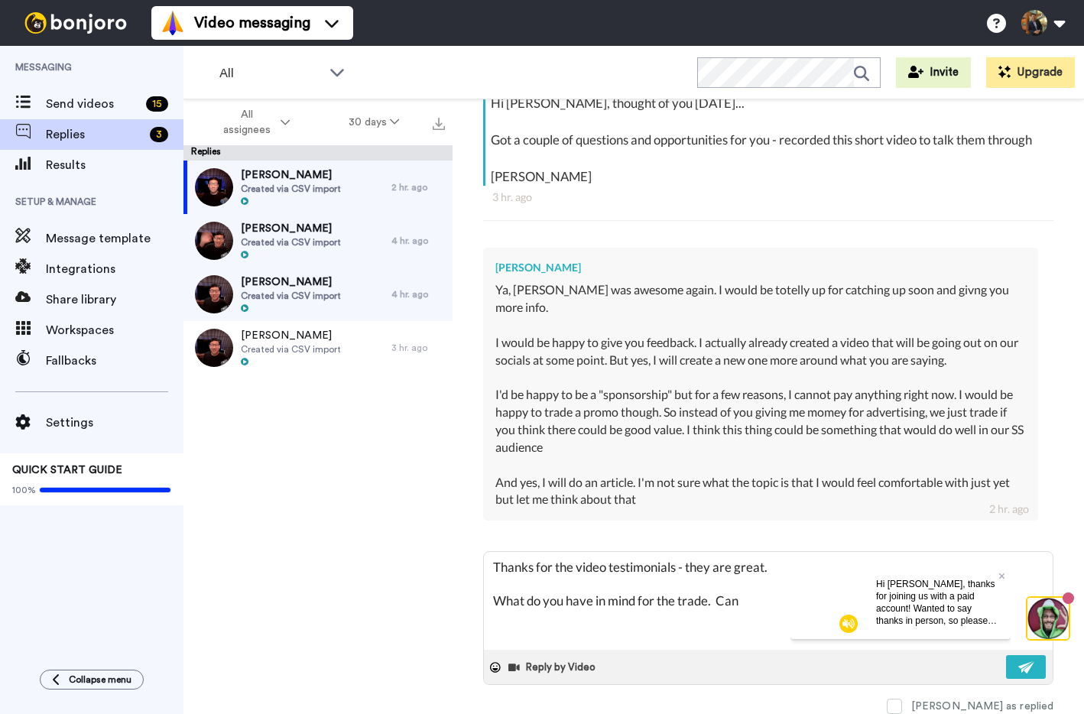
type textarea "Thanks for the video testimonials - they are great. What do you have in mind fo…"
type textarea "x"
type textarea "Thanks for the video testimonials - they are great. What do you have in mind fo…"
type textarea "x"
type textarea "Thanks for the video testimonials - they are great. What do you have in mind fo…"
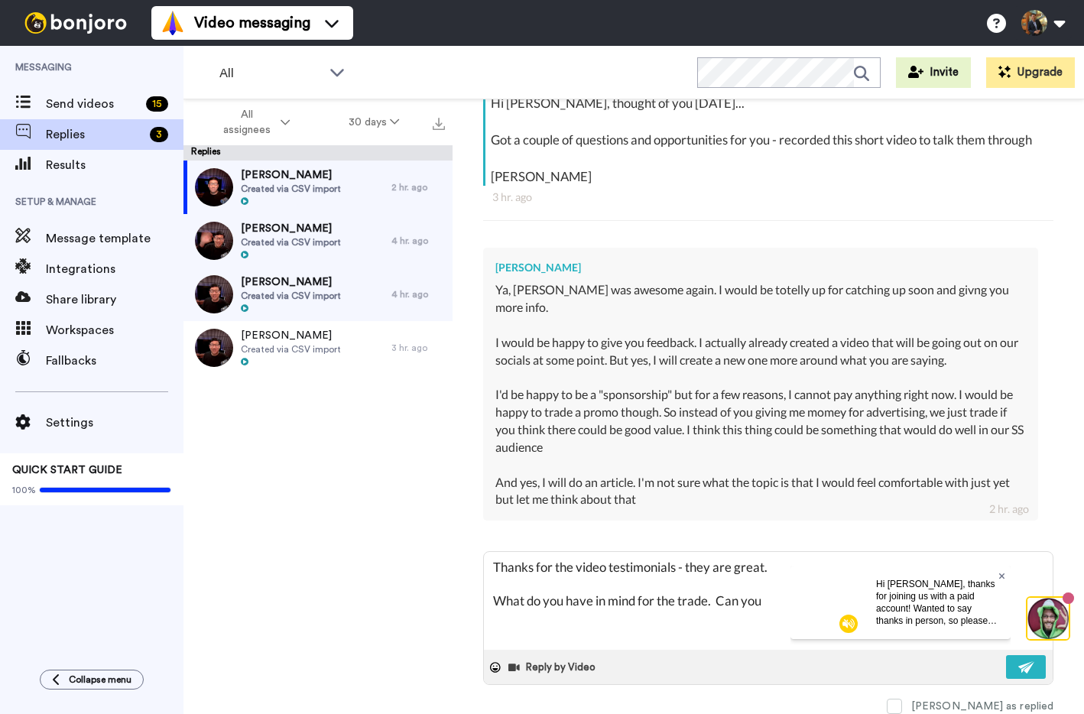
click at [1000, 577] on icon at bounding box center [1001, 575] width 6 height 6
click at [781, 604] on textarea "Thanks for the video testimonials - they are great. What do you have in mind fo…" at bounding box center [768, 601] width 569 height 98
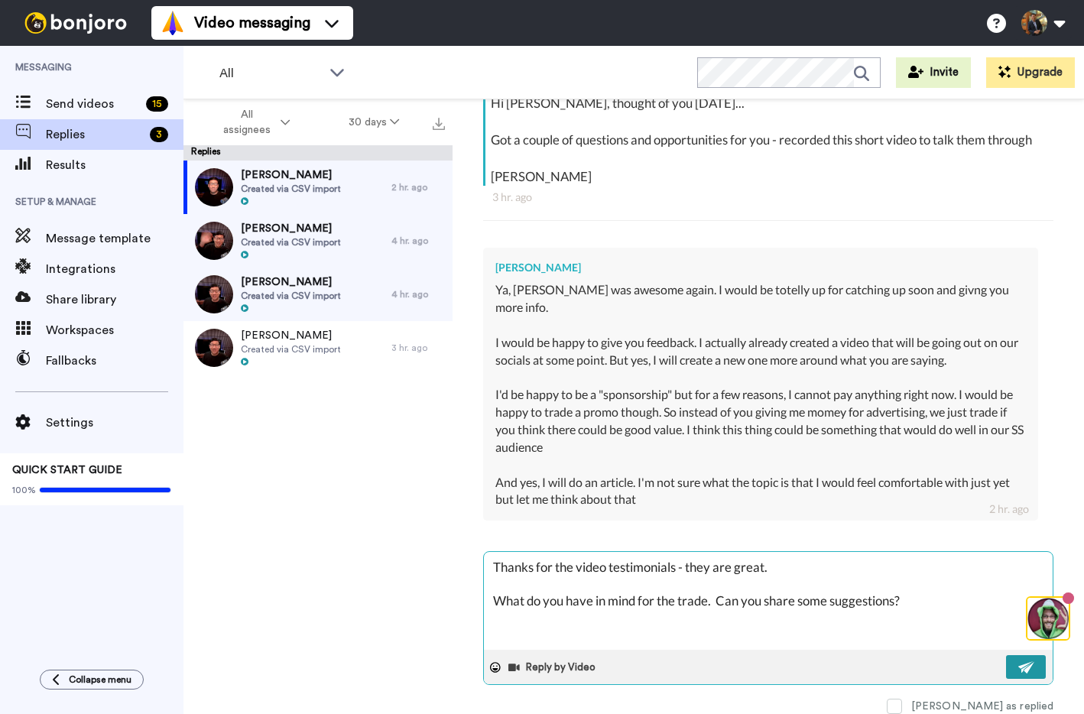
click at [1026, 666] on img at bounding box center [1026, 667] width 17 height 12
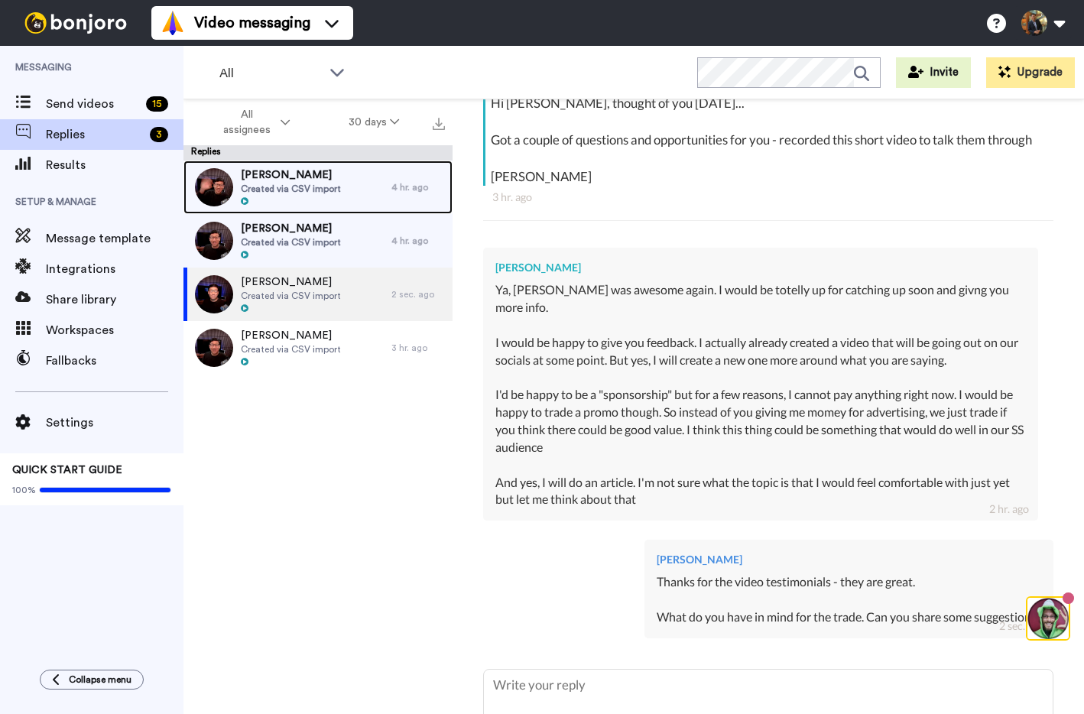
click at [265, 180] on span "[PERSON_NAME]" at bounding box center [291, 174] width 100 height 15
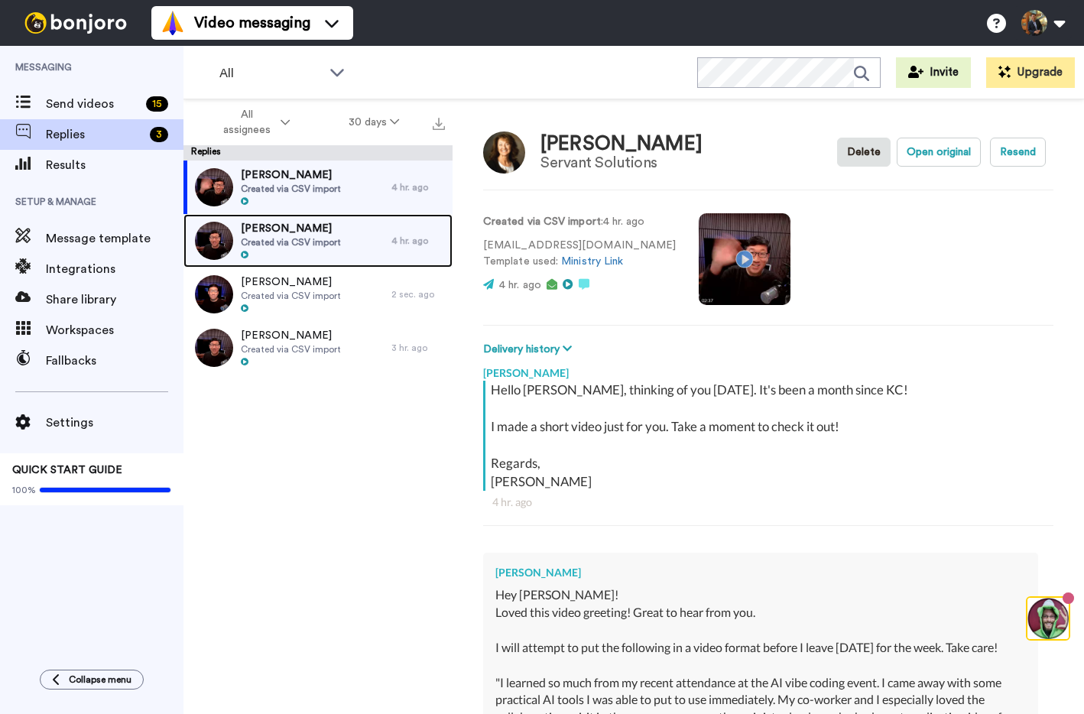
click at [277, 243] on span "Created via CSV import" at bounding box center [291, 242] width 100 height 12
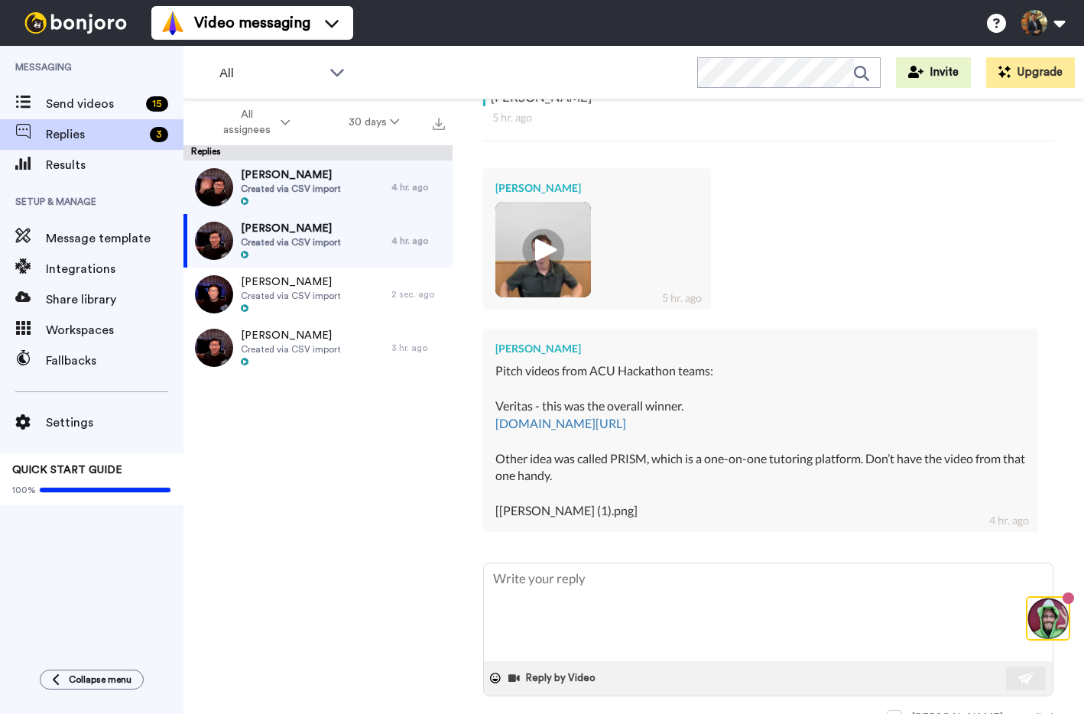
scroll to position [396, 0]
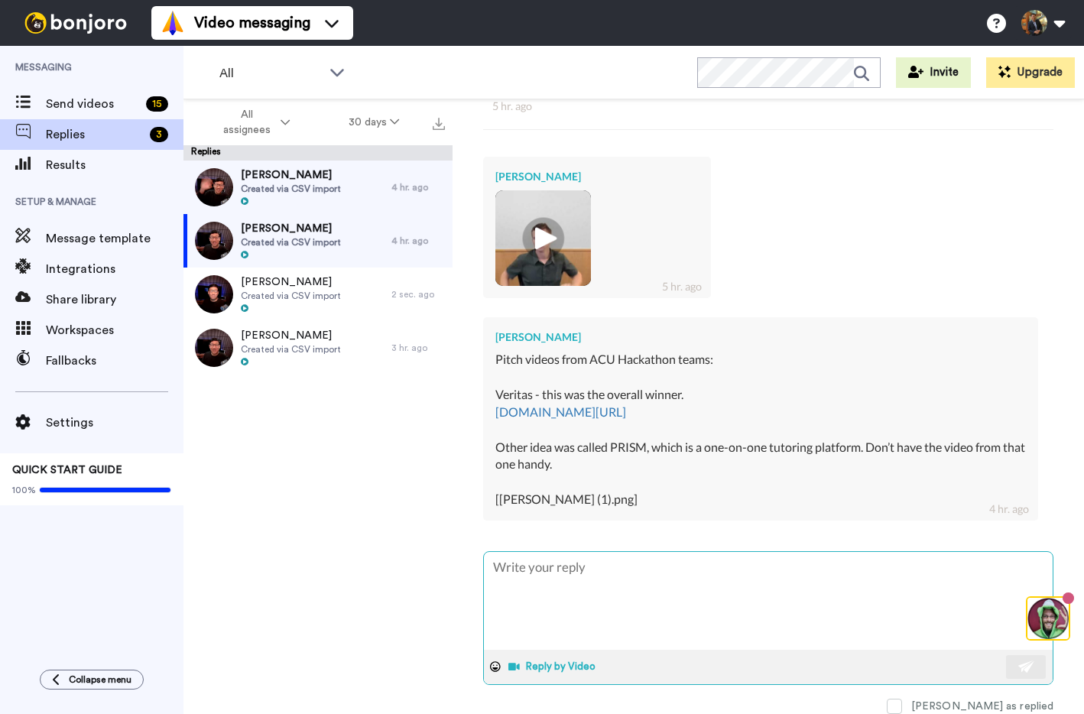
click at [540, 660] on button "Reply by Video" at bounding box center [553, 666] width 93 height 23
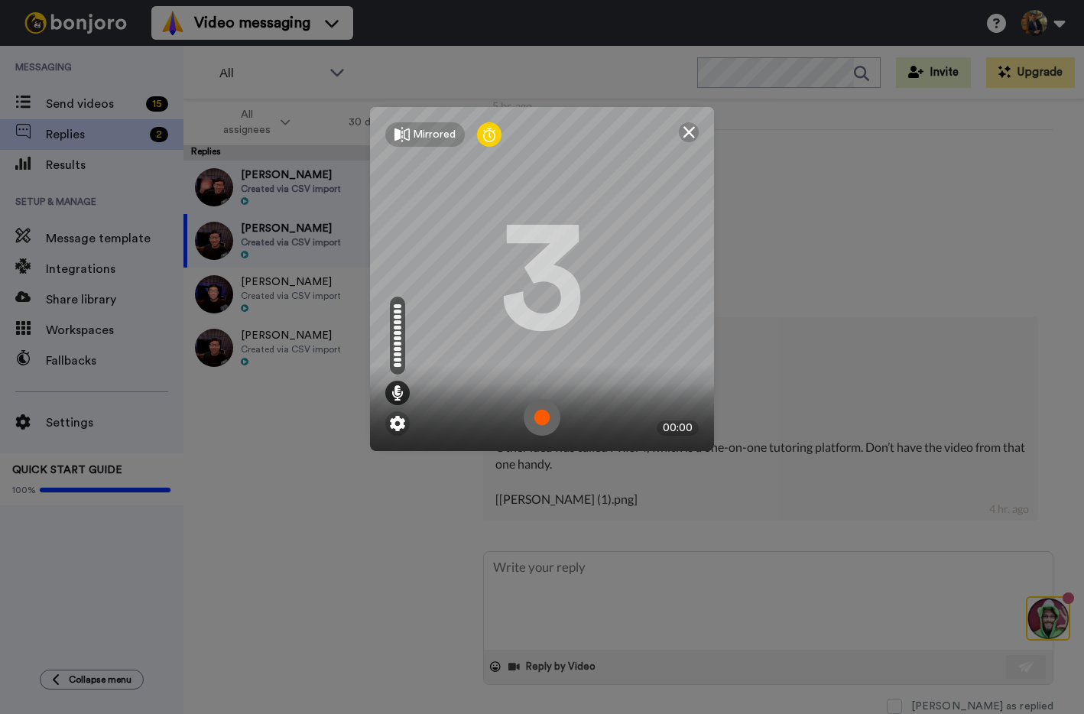
click at [546, 423] on img at bounding box center [542, 417] width 37 height 37
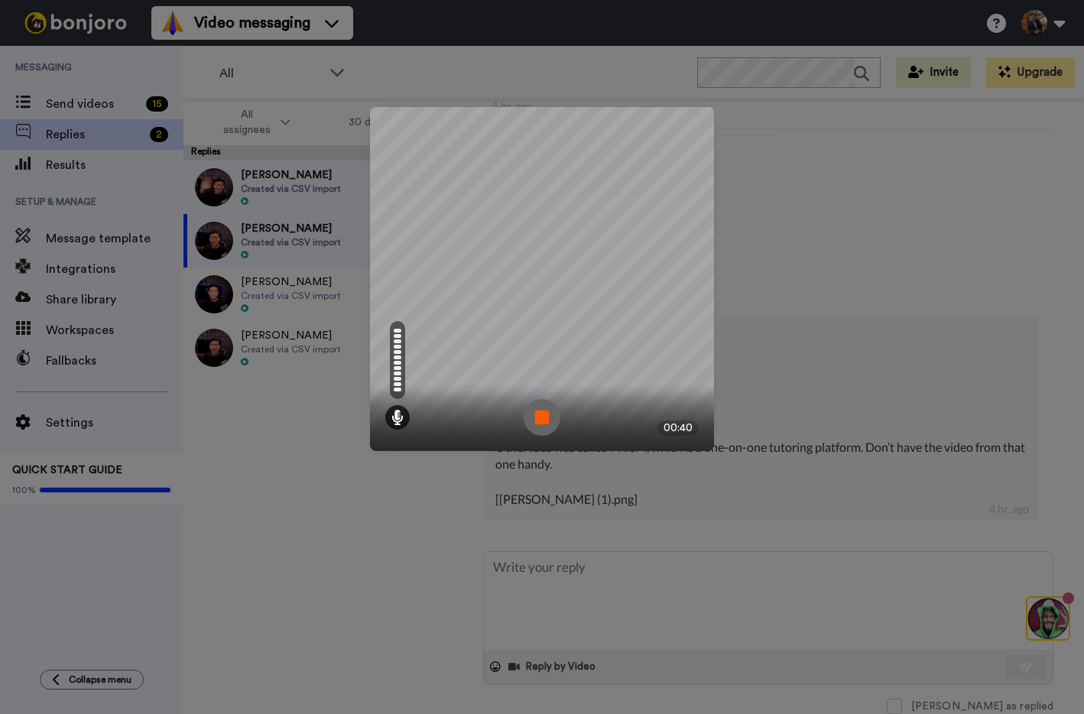
click at [546, 423] on img at bounding box center [542, 417] width 37 height 37
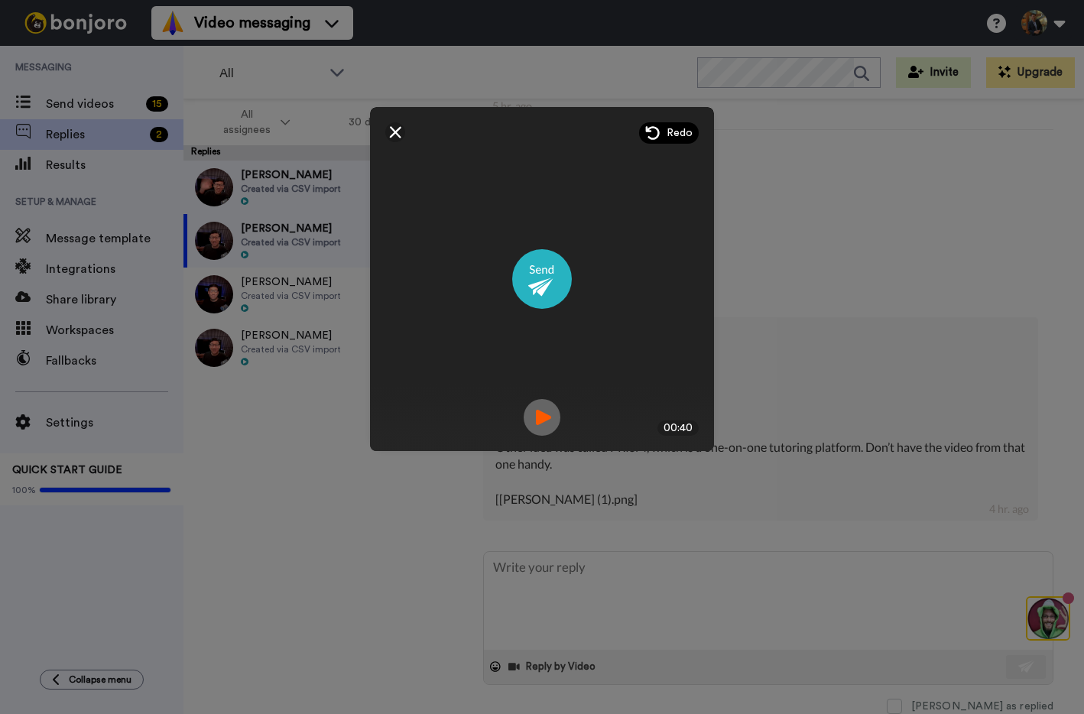
click at [666, 133] on div "Redo" at bounding box center [669, 132] width 60 height 21
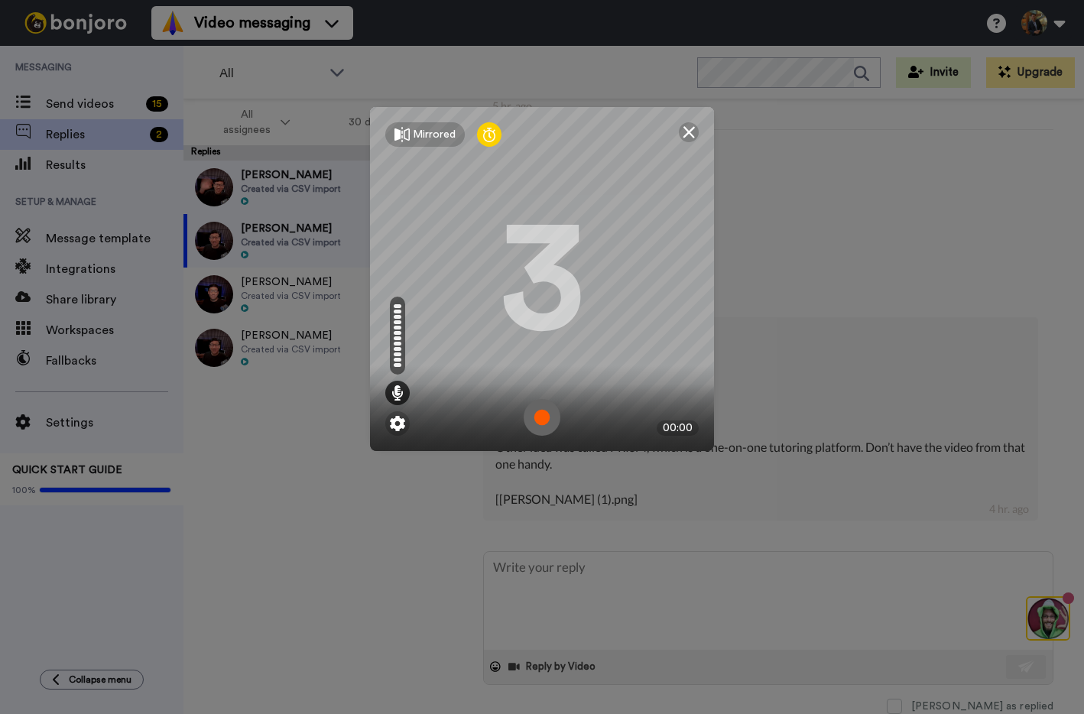
click at [543, 420] on img at bounding box center [542, 417] width 37 height 37
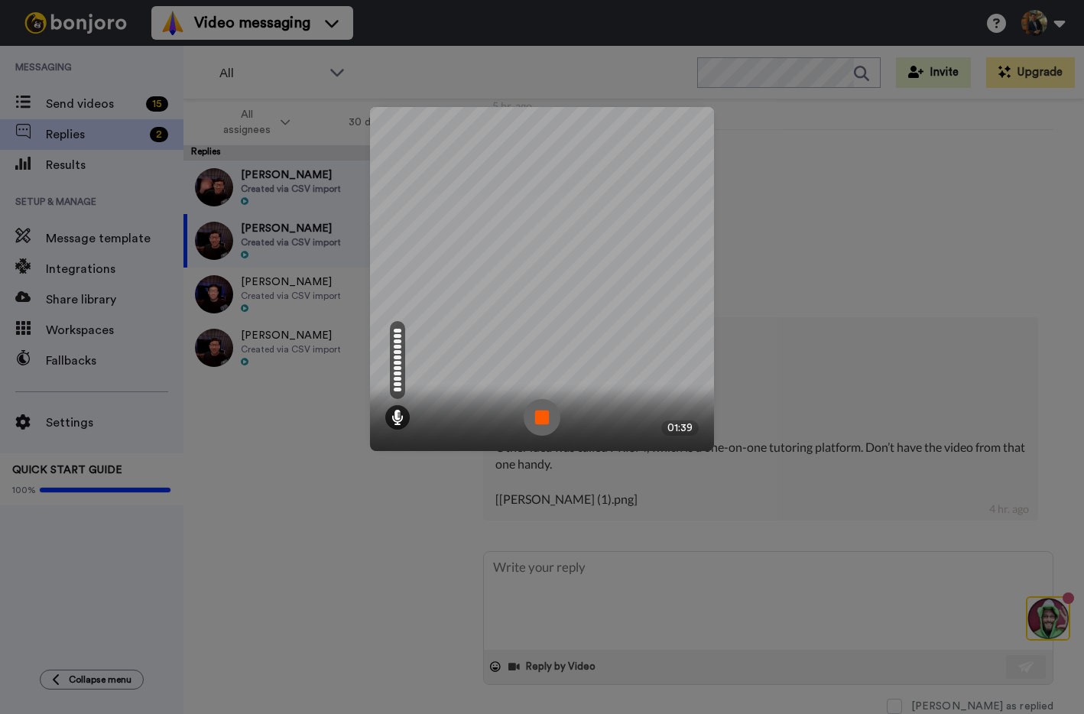
click at [543, 420] on img at bounding box center [542, 417] width 37 height 37
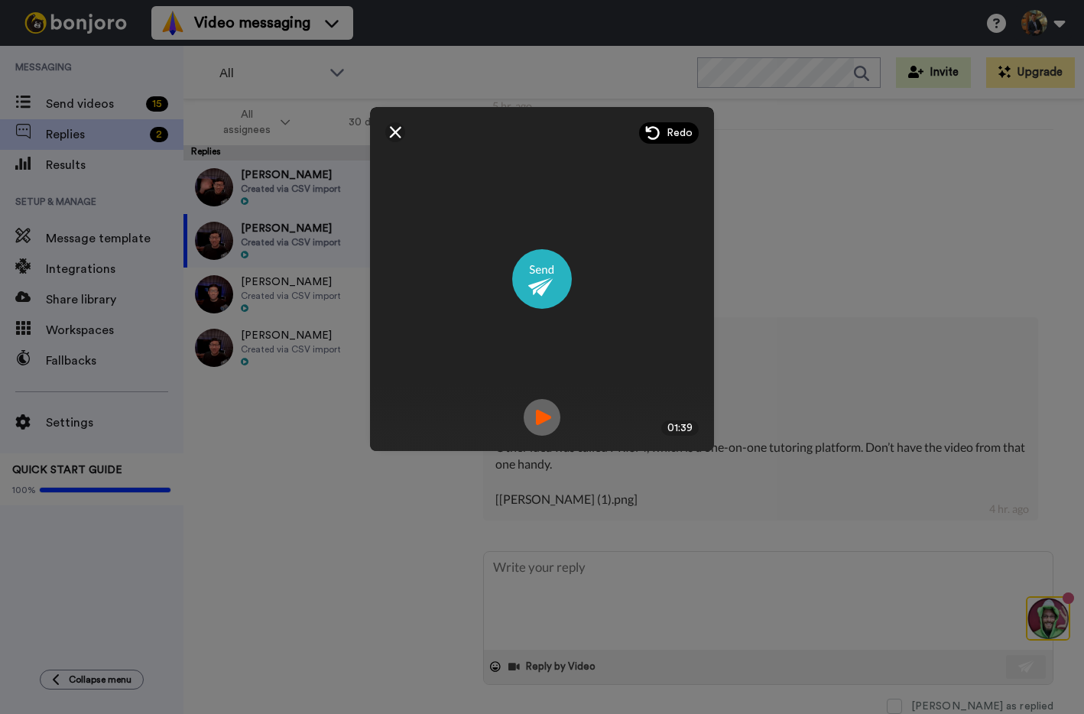
click at [692, 135] on span "Redo" at bounding box center [679, 132] width 26 height 15
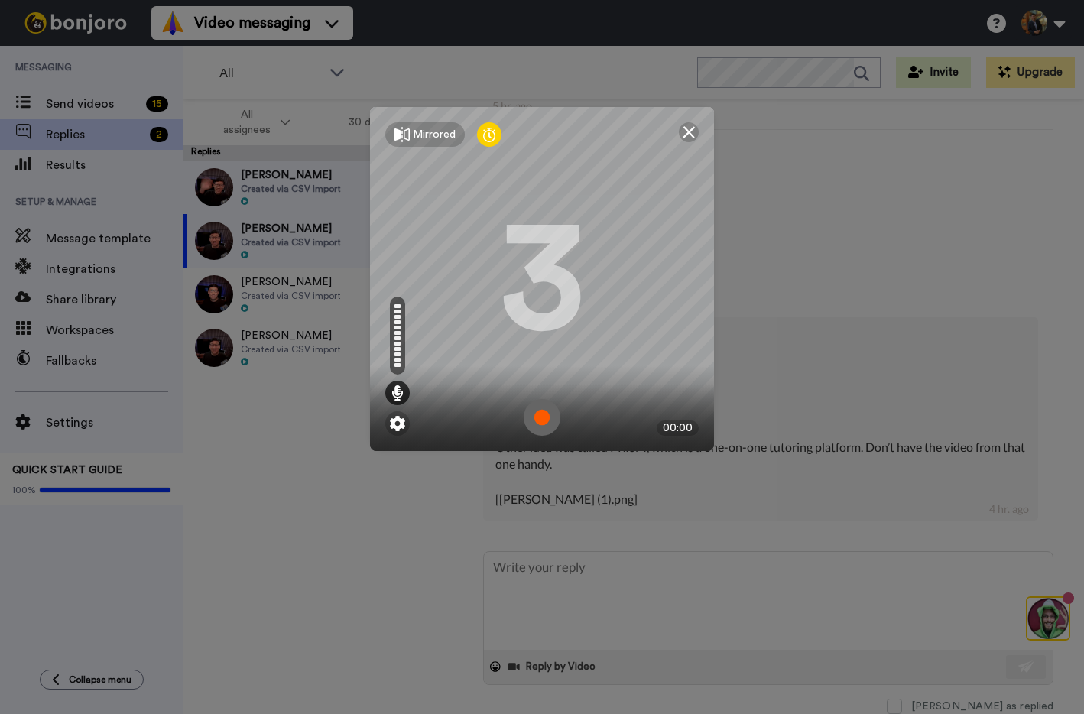
click at [543, 414] on img at bounding box center [542, 417] width 37 height 37
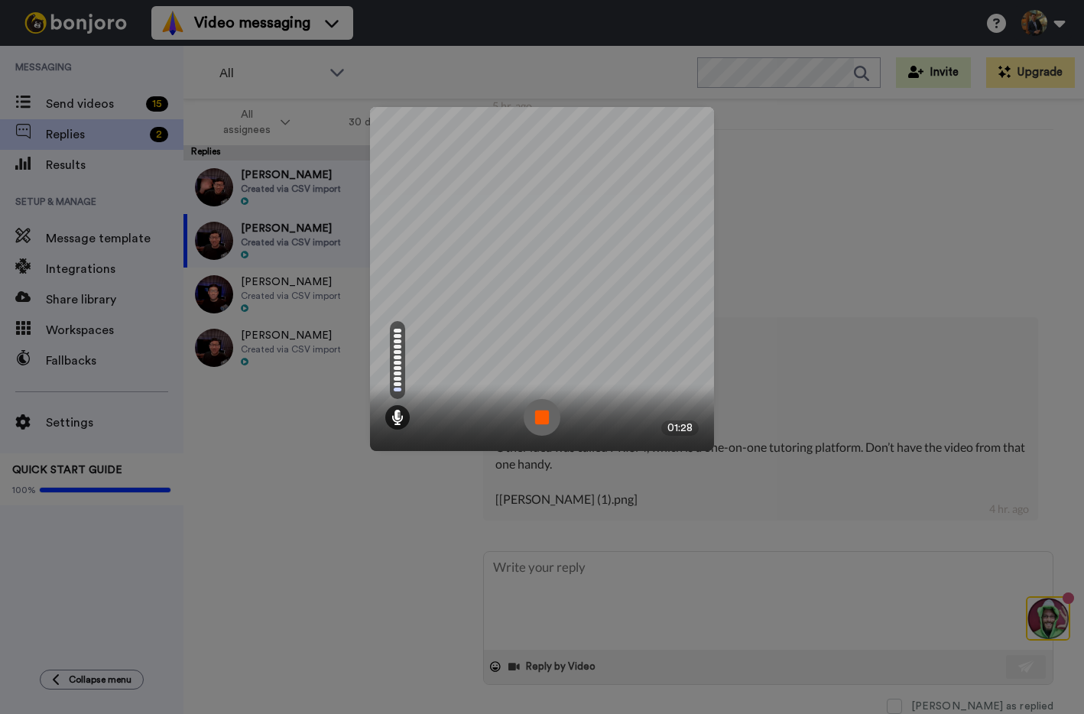
click at [543, 414] on img at bounding box center [542, 417] width 37 height 37
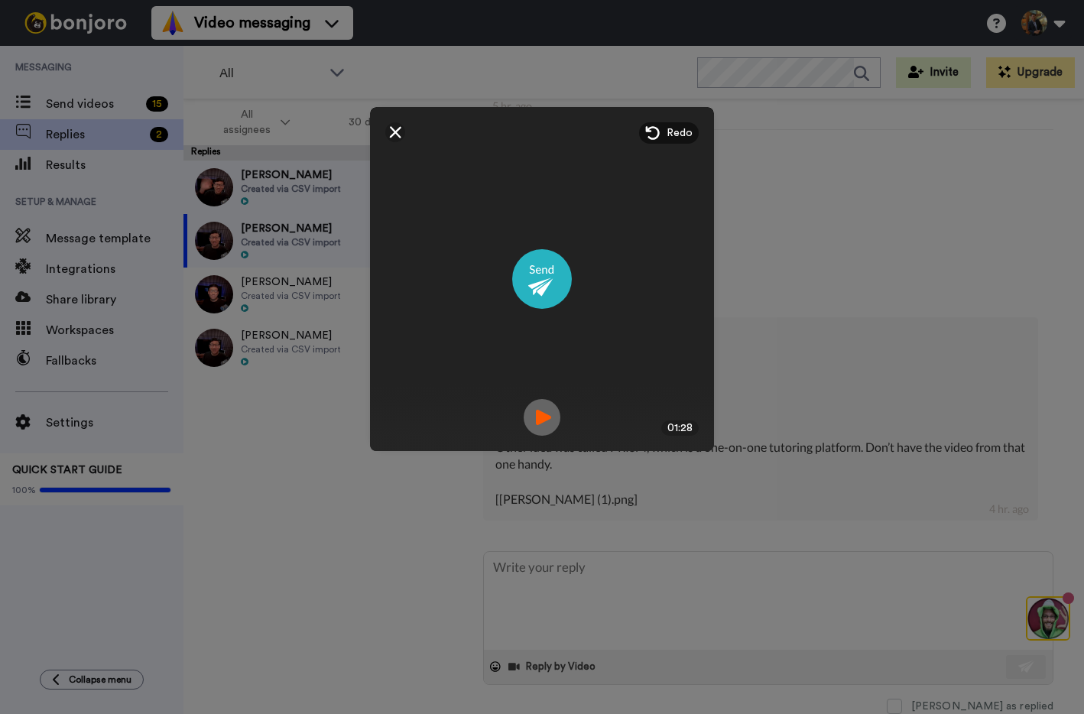
click at [537, 413] on img at bounding box center [542, 417] width 37 height 37
click at [688, 132] on img at bounding box center [689, 132] width 12 height 12
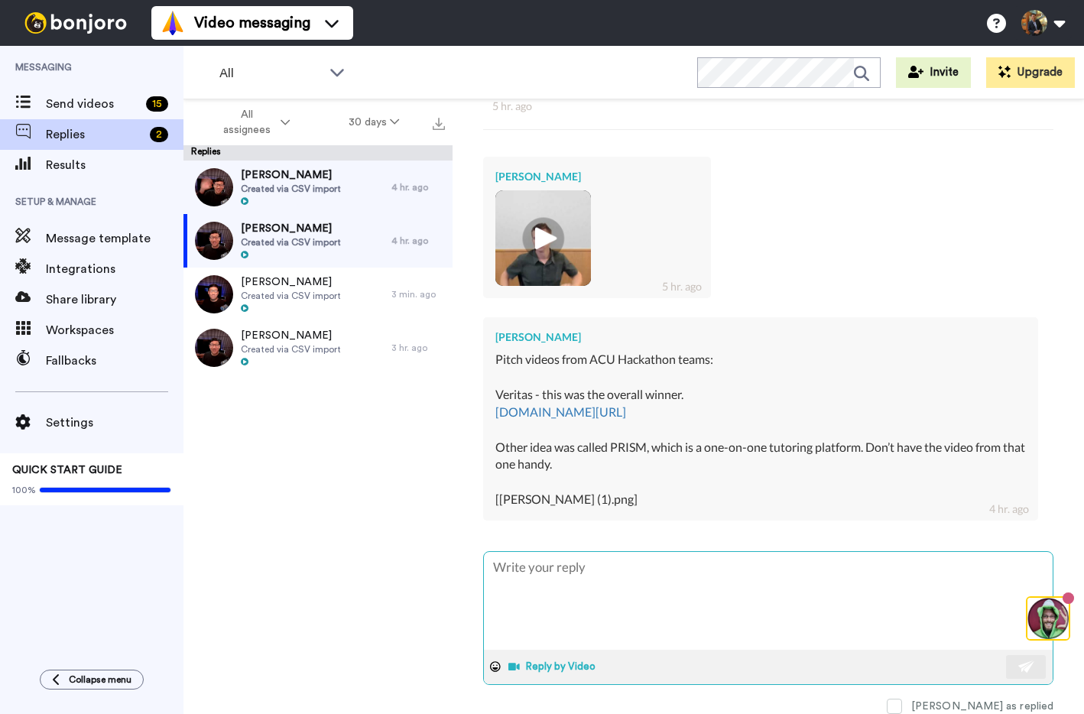
click at [540, 663] on button "Reply by Video" at bounding box center [553, 666] width 93 height 23
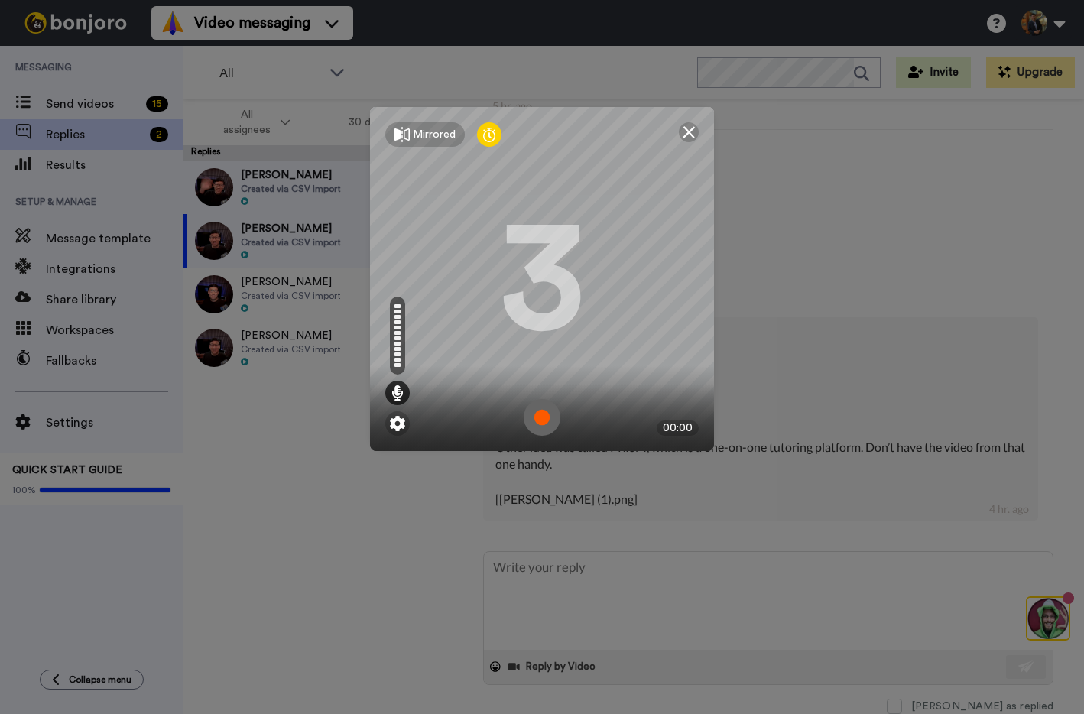
click at [546, 417] on img at bounding box center [542, 417] width 37 height 37
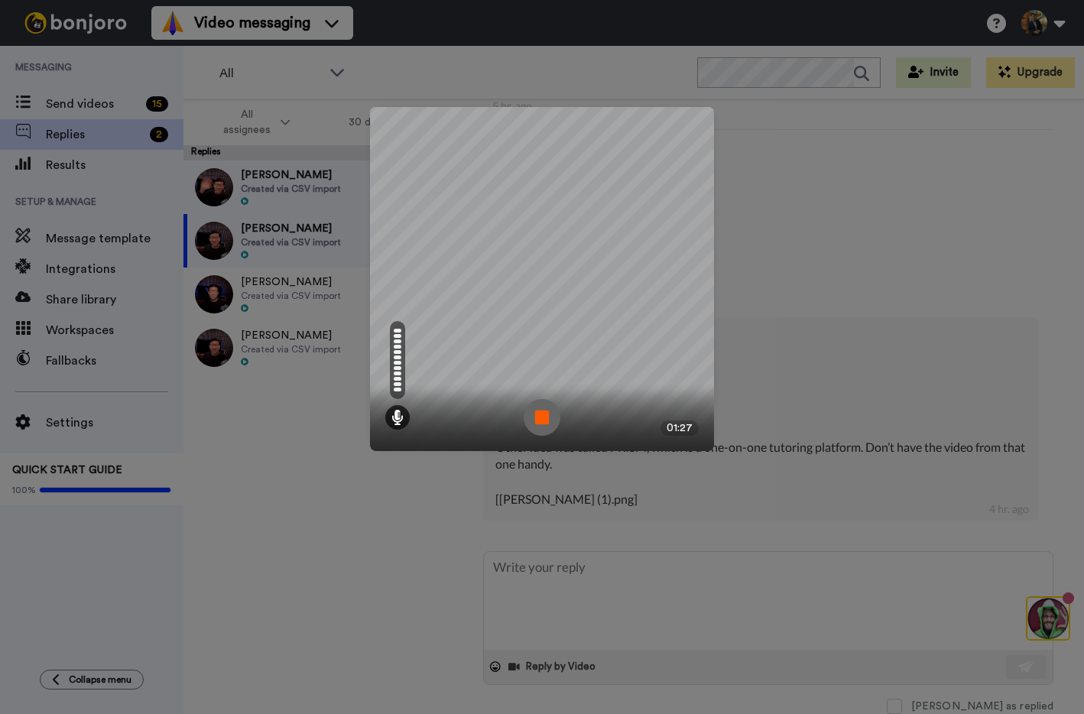
click at [549, 416] on img at bounding box center [542, 417] width 37 height 37
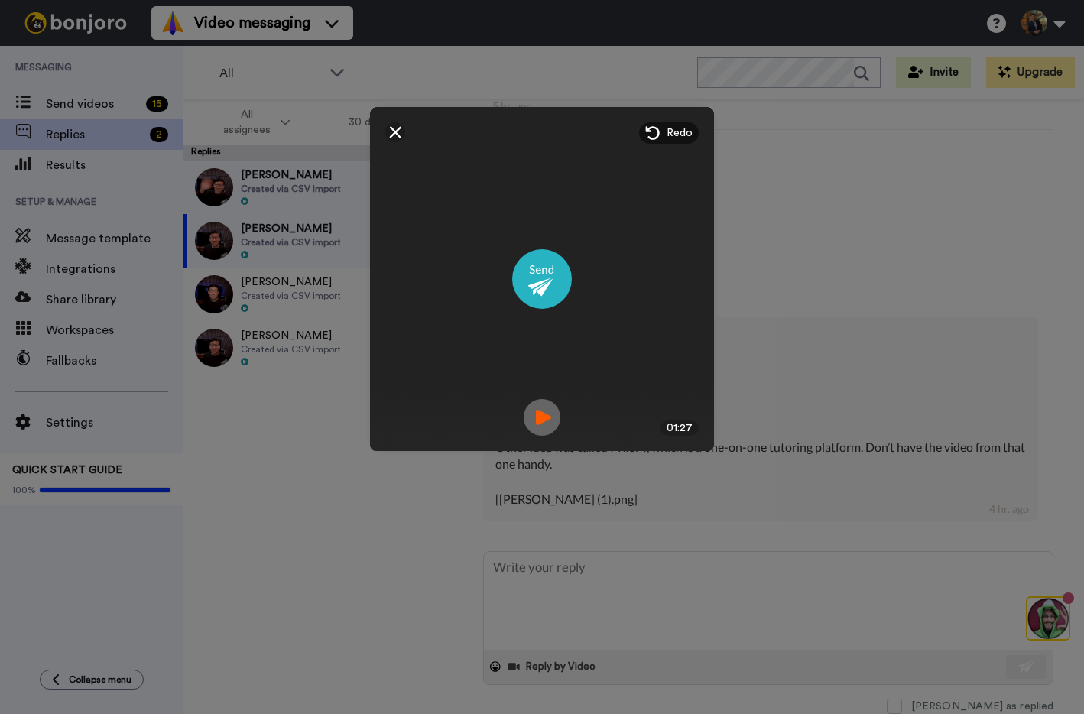
click at [547, 417] on img at bounding box center [542, 417] width 37 height 37
click at [535, 278] on img at bounding box center [542, 279] width 60 height 60
